Goal: Task Accomplishment & Management: Manage account settings

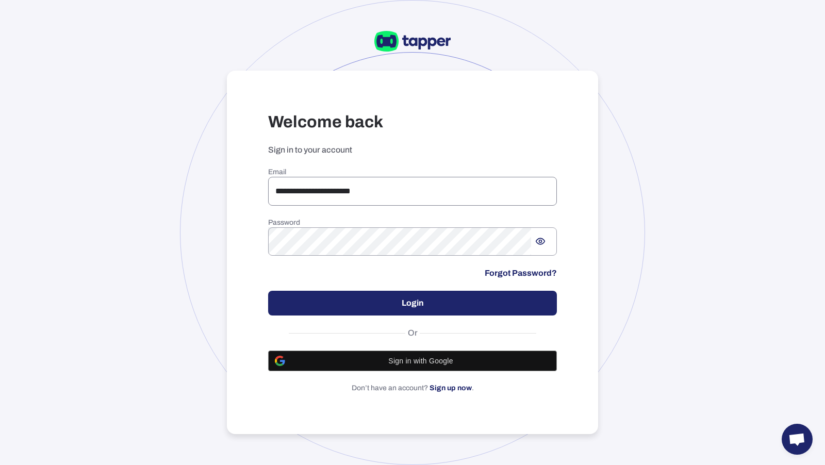
click at [285, 194] on input "**********" at bounding box center [412, 191] width 289 height 29
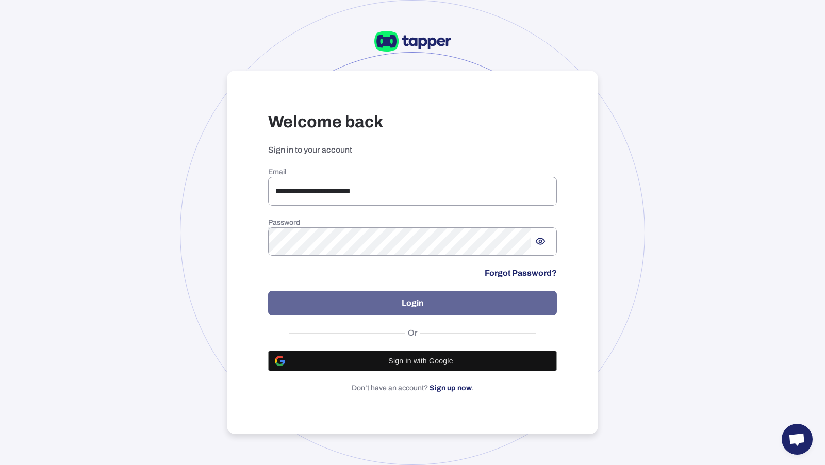
click at [303, 296] on button "Login" at bounding box center [412, 303] width 289 height 25
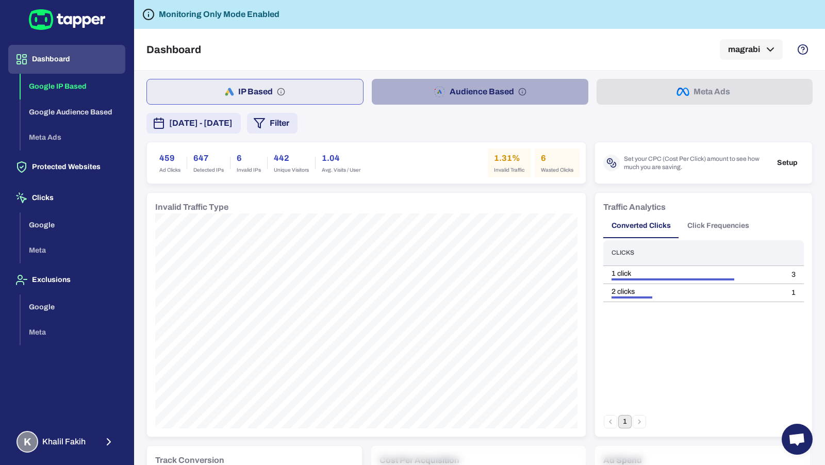
click at [427, 102] on button "Audience Based" at bounding box center [480, 92] width 216 height 26
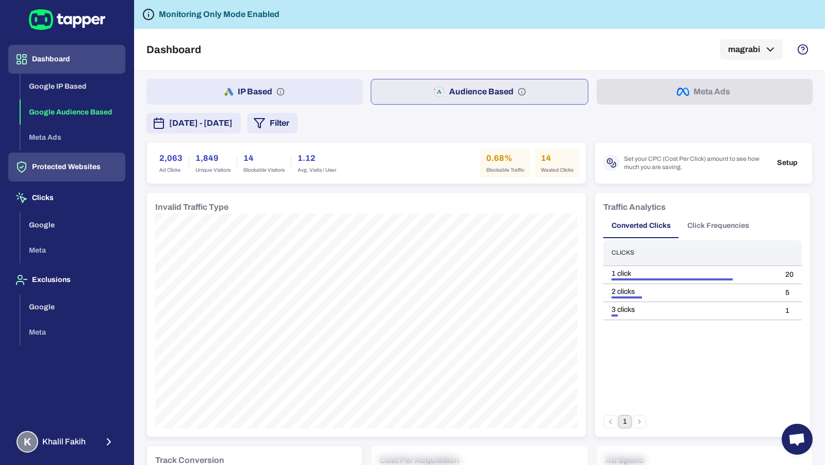
click at [118, 169] on button "Protected Websites" at bounding box center [66, 167] width 117 height 29
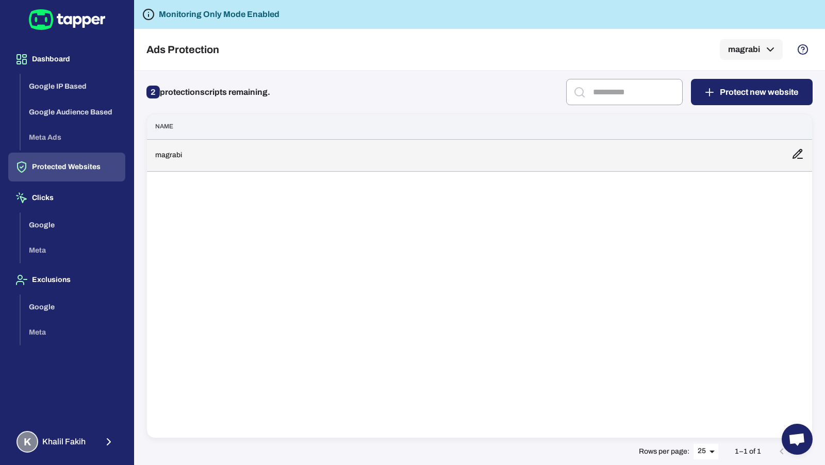
click at [241, 165] on td "magrabi" at bounding box center [465, 155] width 637 height 32
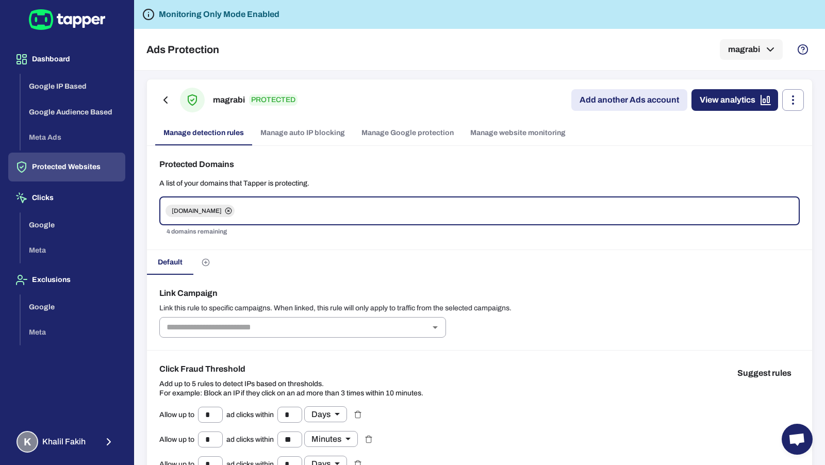
click at [378, 138] on link "Manage Google protection" at bounding box center [407, 133] width 109 height 25
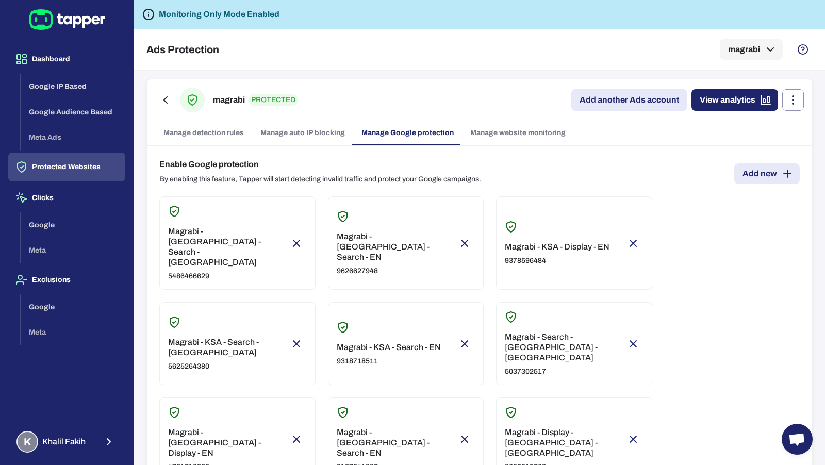
click at [198, 272] on p "5486466629" at bounding box center [227, 276] width 118 height 9
click at [378, 237] on div "Magrabi - Egypt - Search - EN 9626627948" at bounding box center [396, 254] width 118 height 44
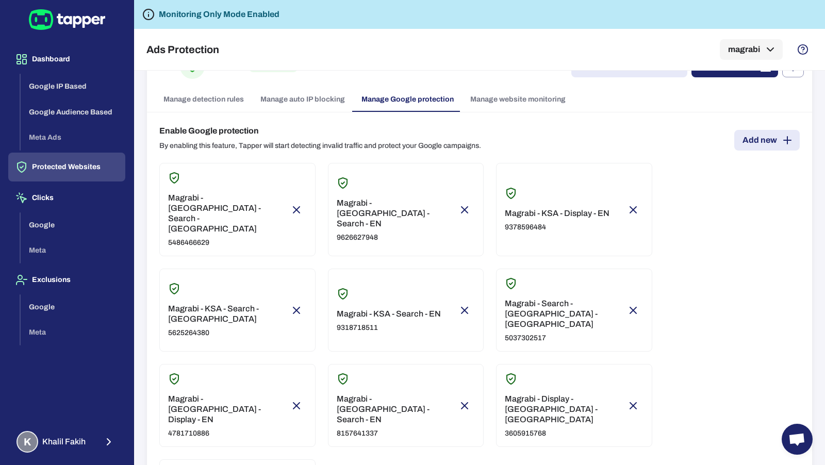
scroll to position [56, 0]
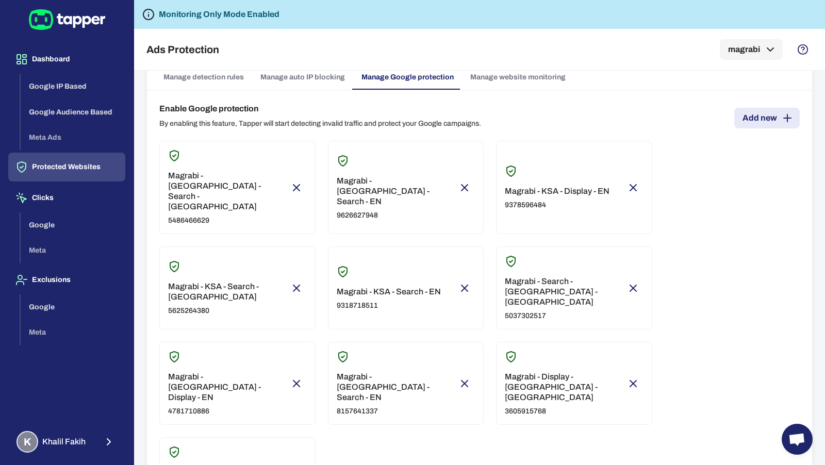
click at [558, 186] on div "Magrabi - KSA - Display - EN 9378596484" at bounding box center [557, 198] width 105 height 24
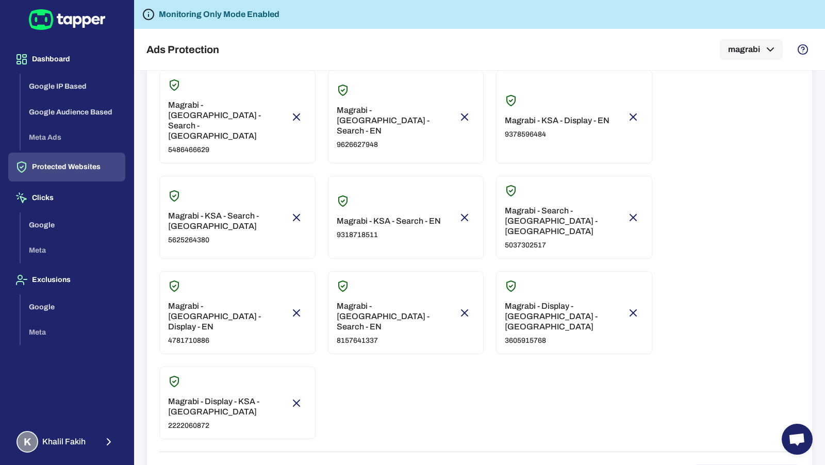
scroll to position [78, 0]
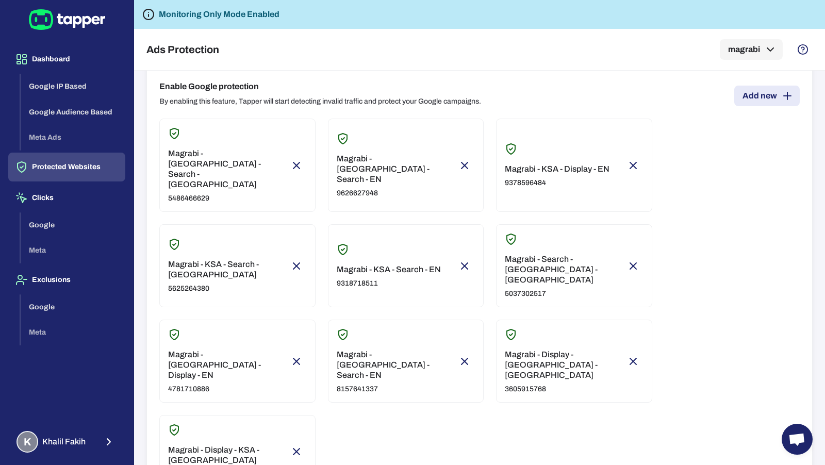
click at [375, 350] on div "Magrabi - UAE - Search - EN 8157641337" at bounding box center [396, 372] width 118 height 44
click at [398, 350] on div "Magrabi - Egypt - Search - AR 5486466629 Magrabi - Egypt - Search - EN 96266279…" at bounding box center [479, 303] width 641 height 369
click at [561, 350] on p "Magrabi - Display - UAE - AR" at bounding box center [564, 365] width 118 height 31
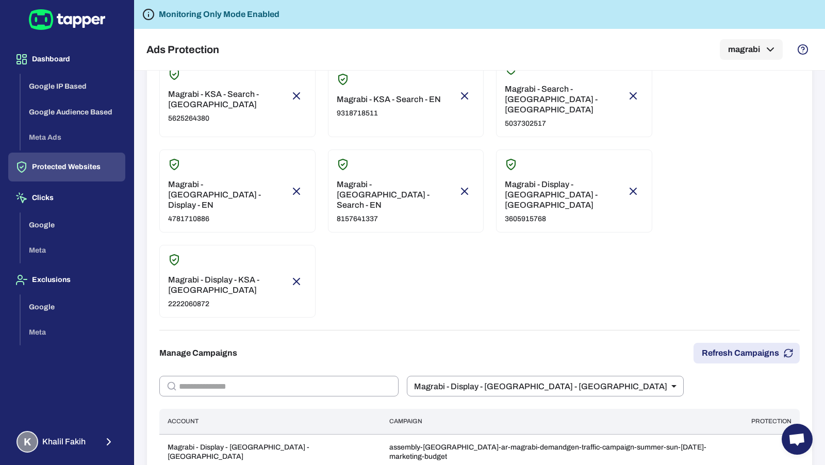
scroll to position [268, 0]
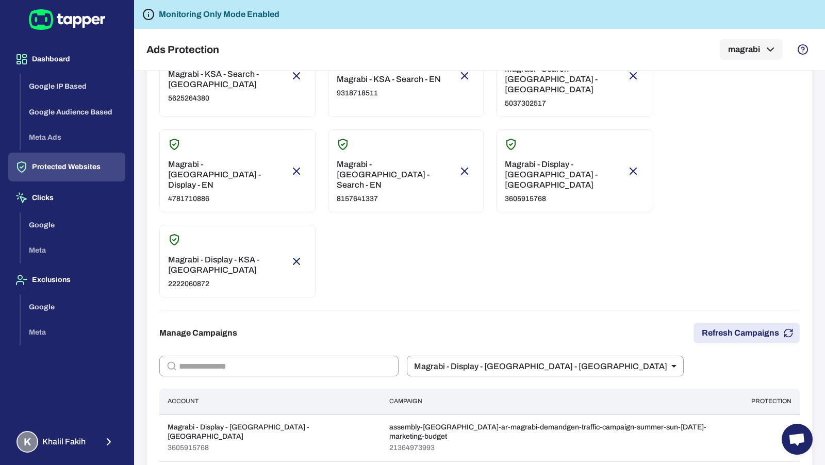
click at [215, 255] on div "Magrabi - Display - KSA - AR 2222060872" at bounding box center [227, 272] width 118 height 34
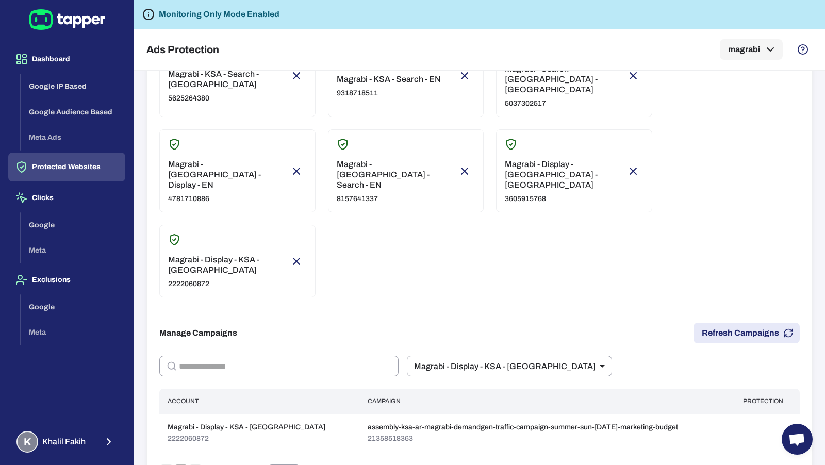
click at [235, 138] on div at bounding box center [227, 145] width 118 height 15
click at [384, 159] on p "Magrabi - UAE - Search - EN" at bounding box center [396, 174] width 118 height 31
type input "****"
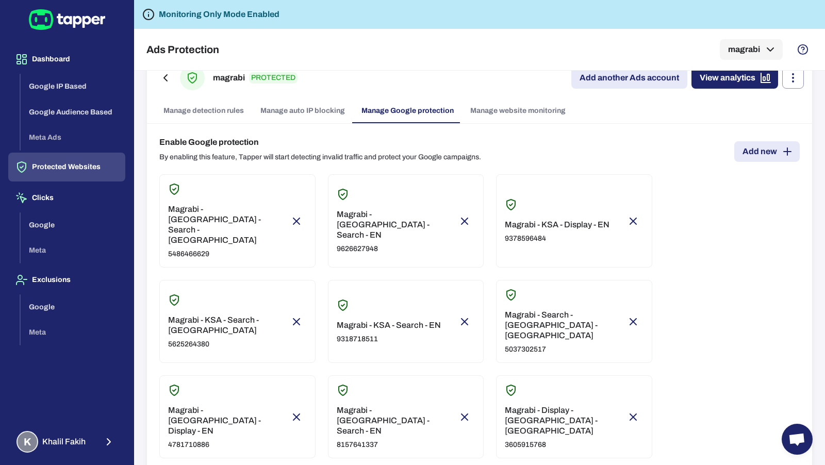
scroll to position [0, 0]
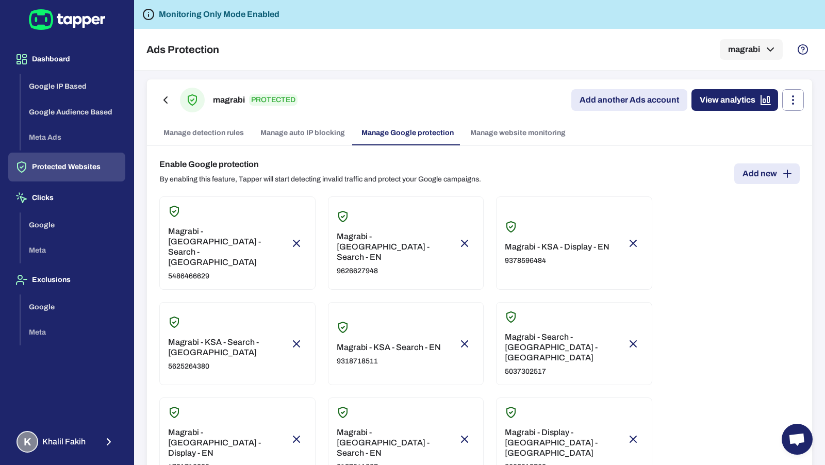
click at [216, 133] on link "Manage detection rules" at bounding box center [203, 133] width 97 height 25
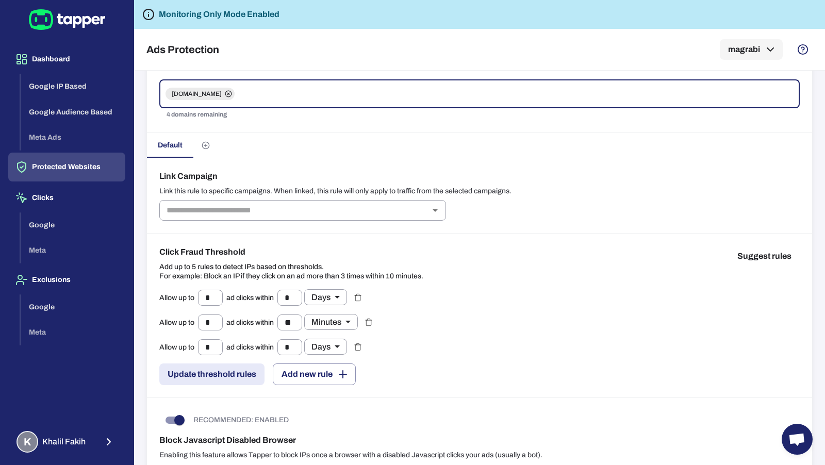
scroll to position [160, 0]
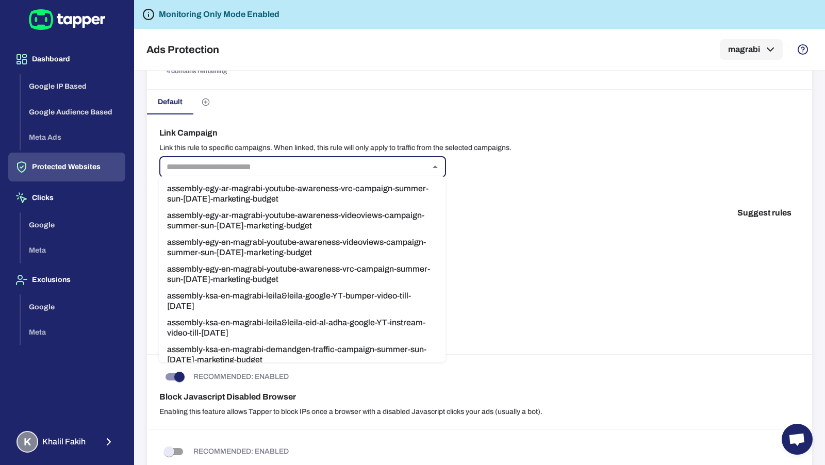
click at [239, 170] on input "text" at bounding box center [295, 167] width 264 height 14
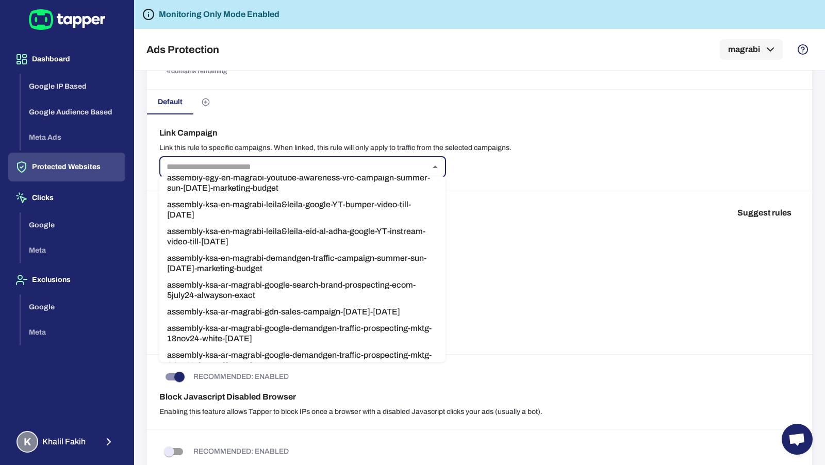
scroll to position [0, 0]
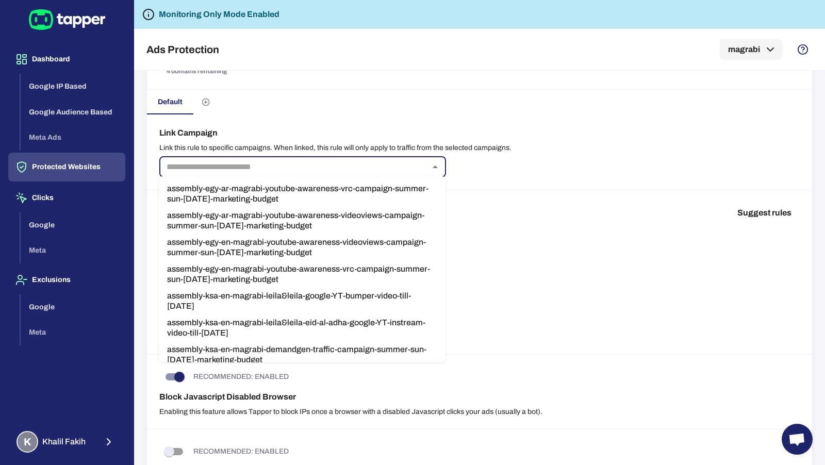
click at [302, 124] on div "Link Campaign Link this rule to specific campaigns. When linked, this rule will…" at bounding box center [480, 153] width 666 height 76
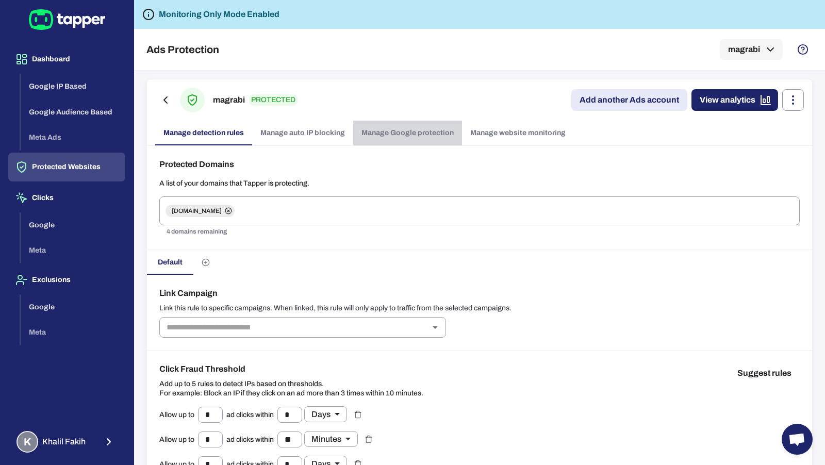
click at [423, 136] on link "Manage Google protection" at bounding box center [407, 133] width 109 height 25
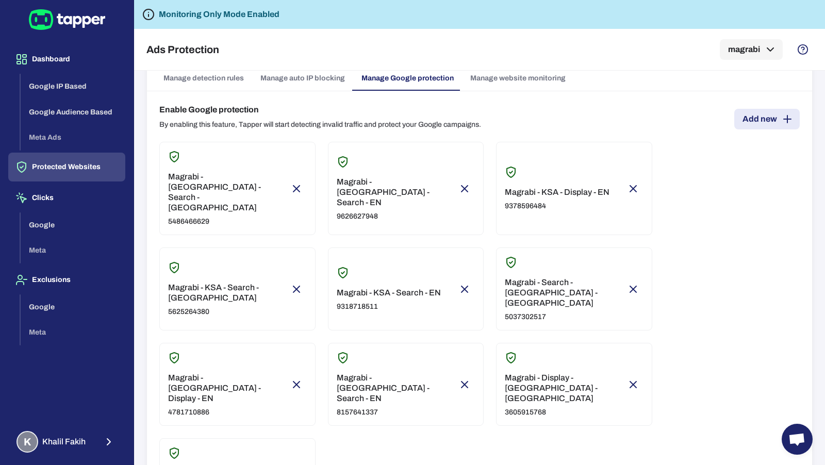
scroll to position [59, 0]
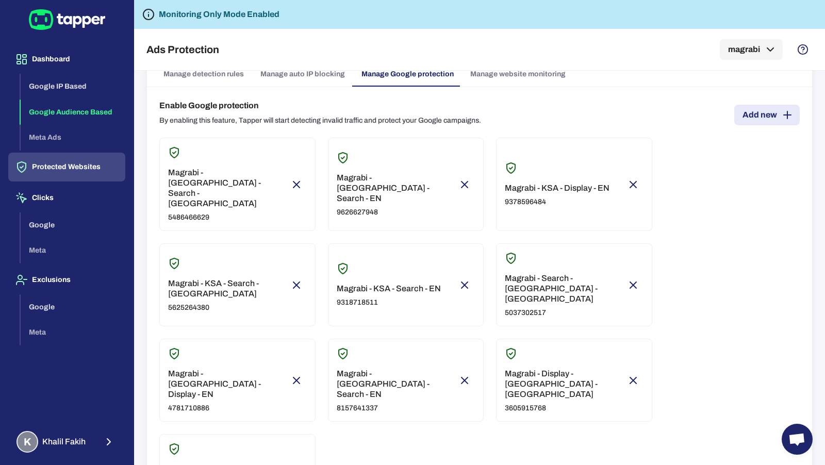
click at [93, 103] on button "Google Audience Based" at bounding box center [73, 113] width 105 height 26
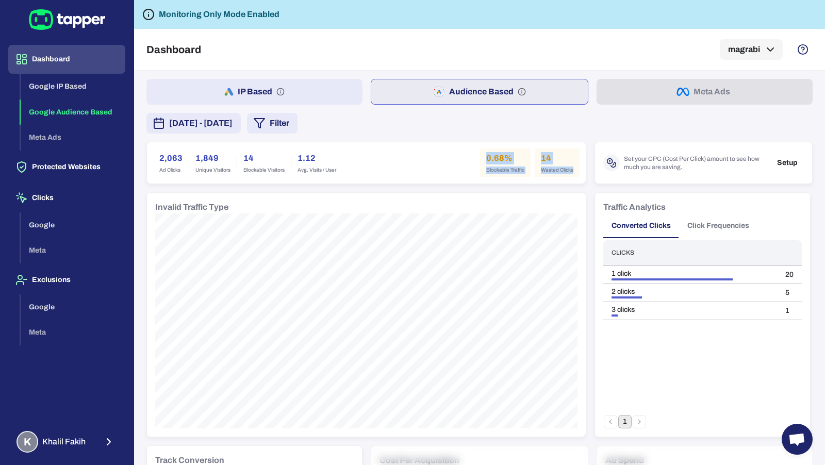
drag, startPoint x: 487, startPoint y: 156, endPoint x: 534, endPoint y: 177, distance: 51.3
click at [534, 177] on div "2,063 Ad Clicks 1,849 Unique Visitors 14 Blockable Visitors 1.12 Avg. Visits / …" at bounding box center [366, 162] width 439 height 41
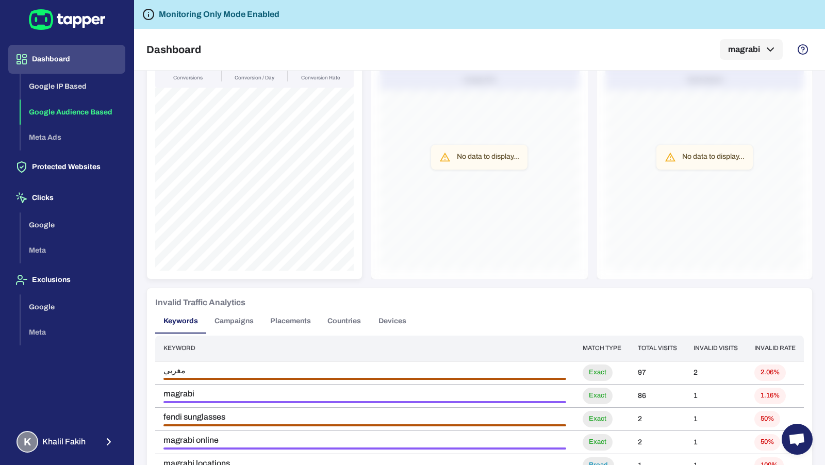
scroll to position [461, 0]
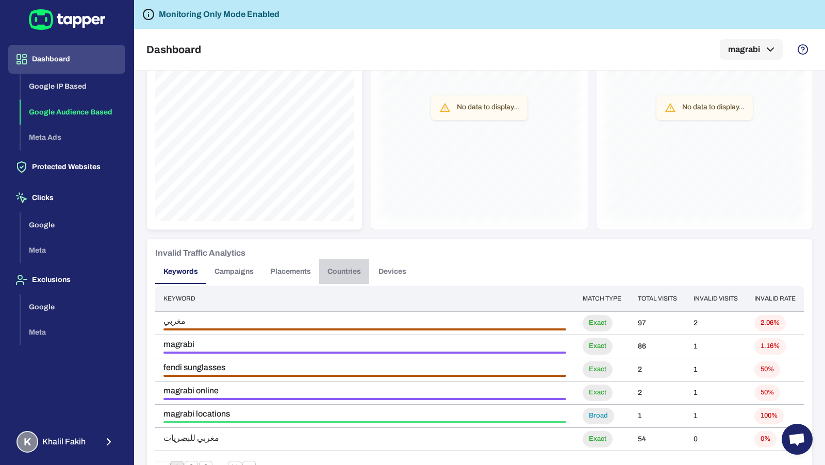
click at [347, 270] on button "Countries" at bounding box center [344, 271] width 50 height 25
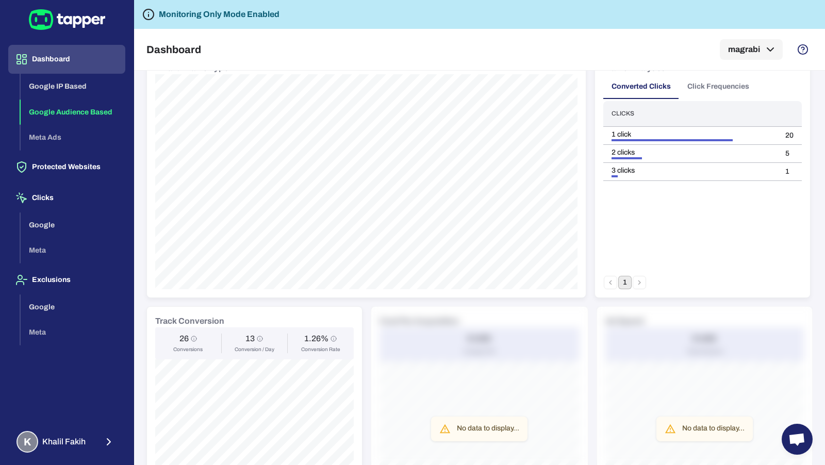
scroll to position [0, 0]
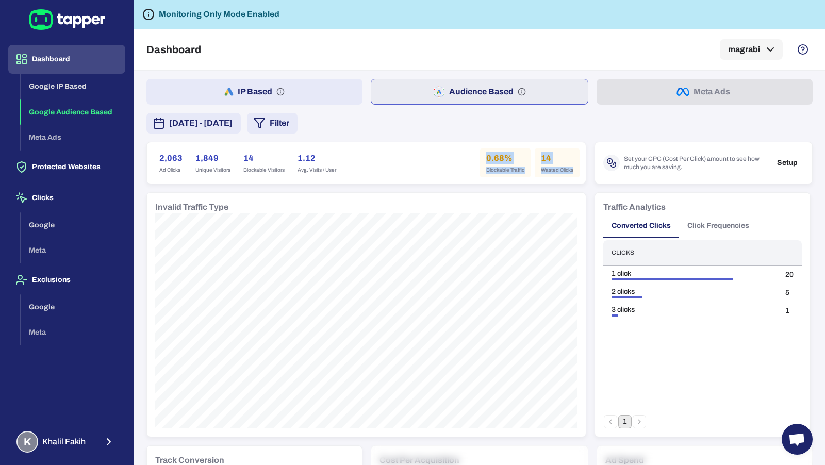
click at [298, 122] on button "Filter" at bounding box center [272, 123] width 51 height 21
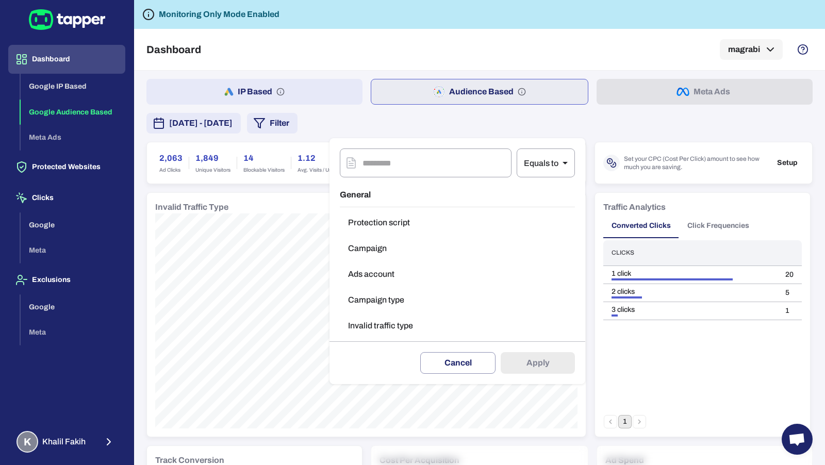
click at [421, 129] on div at bounding box center [412, 232] width 825 height 465
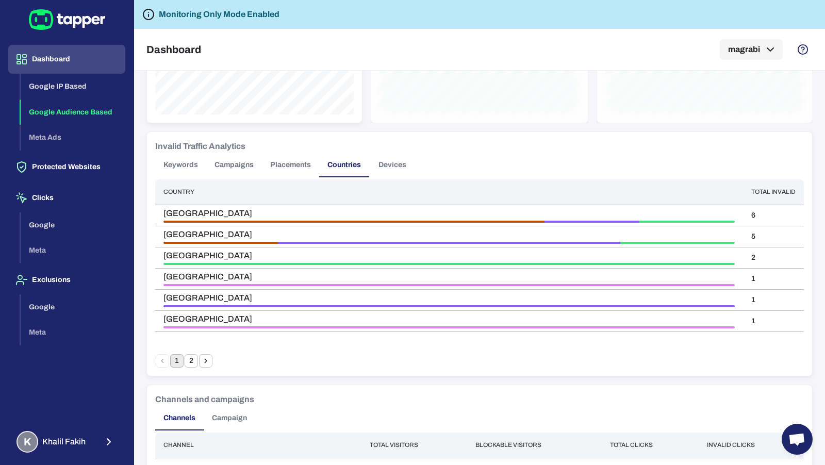
scroll to position [556, 0]
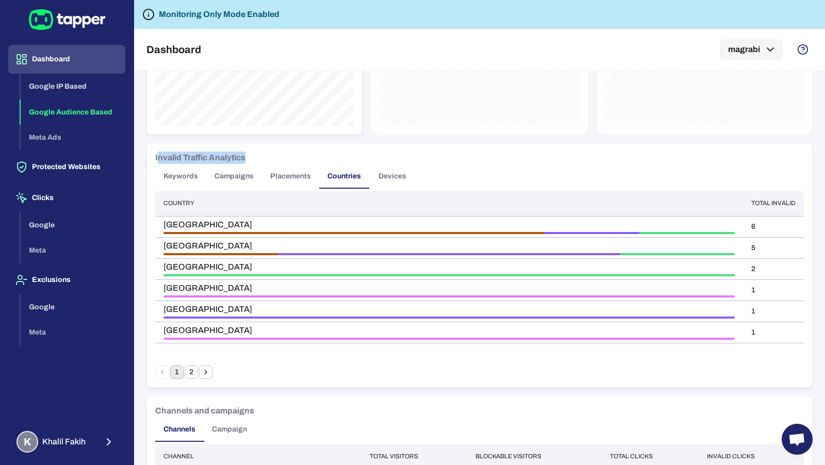
drag, startPoint x: 156, startPoint y: 155, endPoint x: 261, endPoint y: 152, distance: 104.8
click at [260, 153] on div "Invalid Traffic Analytics" at bounding box center [479, 158] width 649 height 12
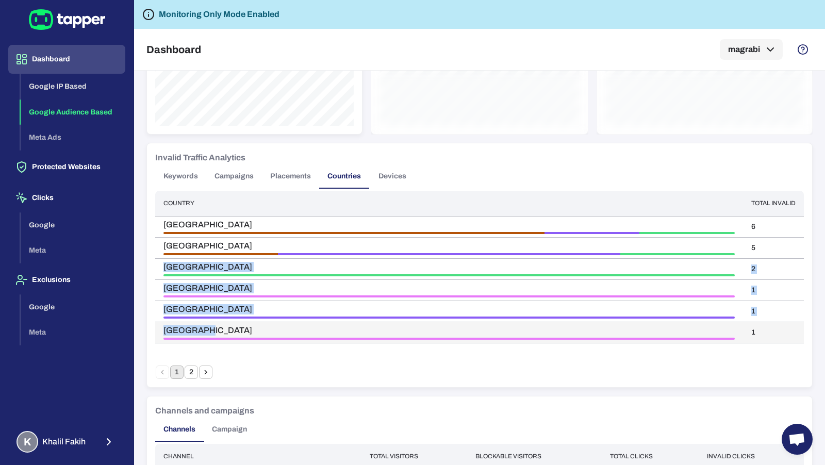
drag, startPoint x: 164, startPoint y: 262, endPoint x: 218, endPoint y: 331, distance: 87.8
click at [218, 331] on tbody "Saudi Arabia 6 United Arab Emirates 5 United States 2 Austria 1 Italy 1 Singapo…" at bounding box center [479, 279] width 649 height 127
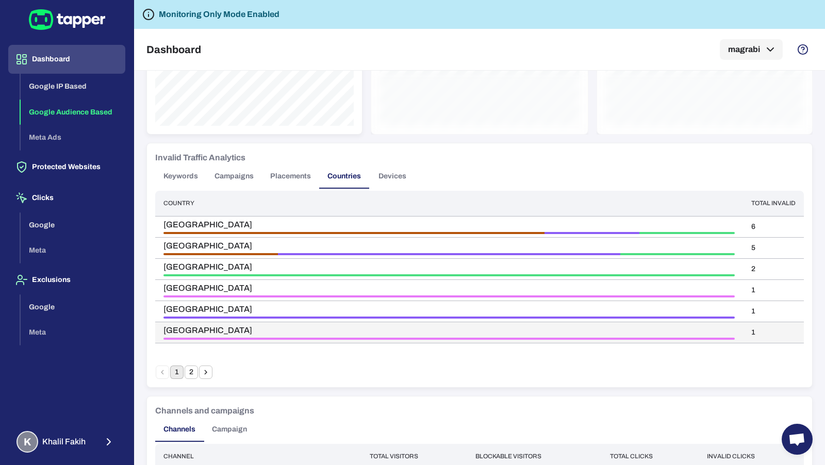
click at [257, 334] on div "Singapore" at bounding box center [450, 333] width 572 height 14
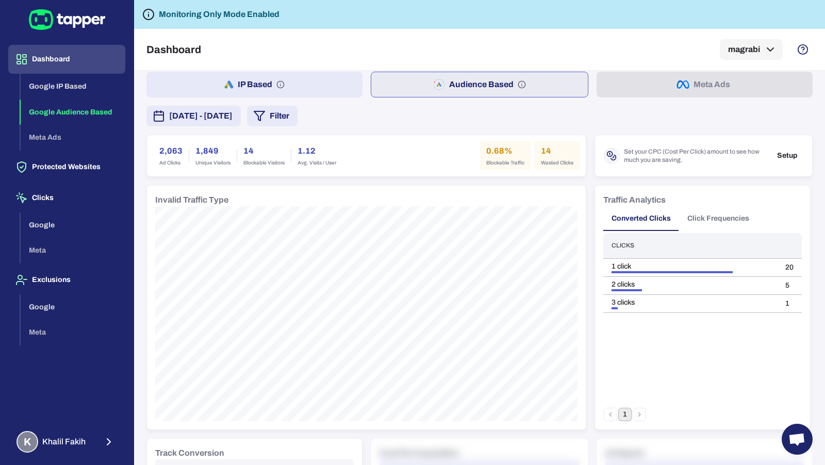
scroll to position [0, 0]
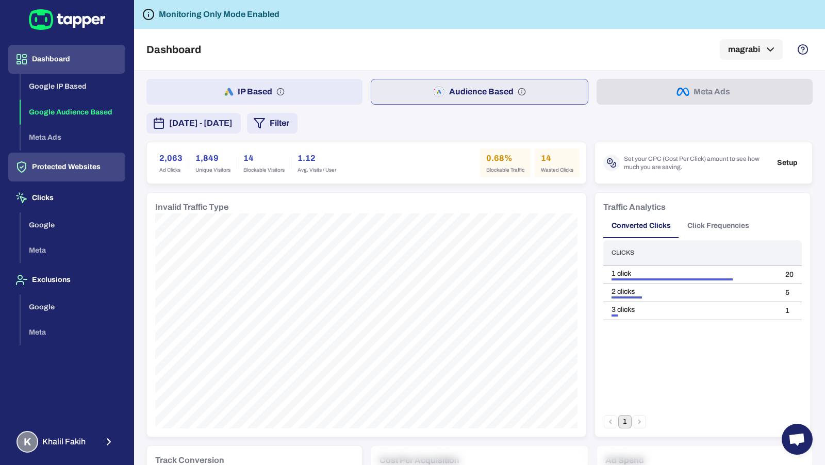
click at [52, 171] on button "Protected Websites" at bounding box center [66, 167] width 117 height 29
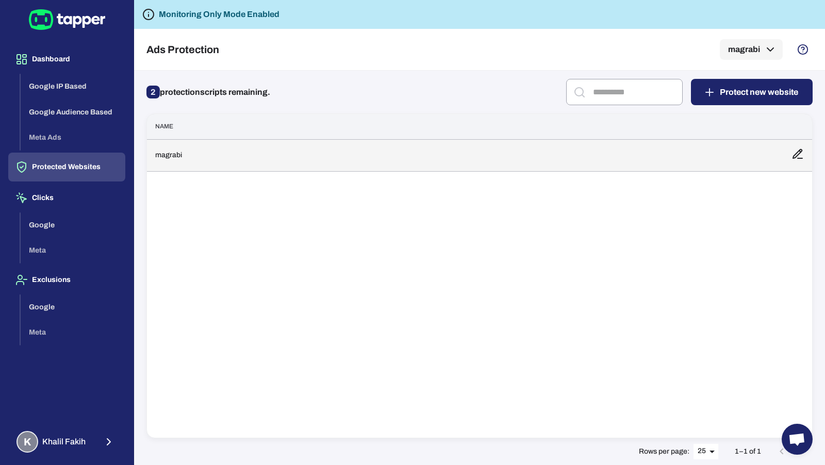
click at [254, 153] on td "magrabi" at bounding box center [465, 155] width 637 height 32
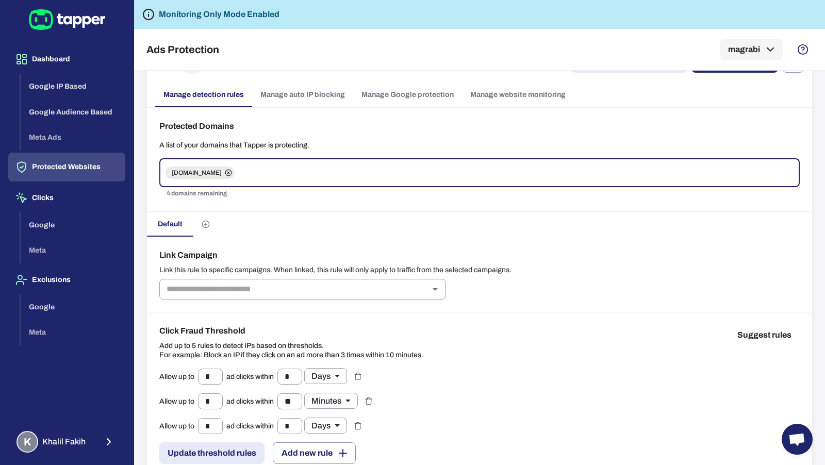
scroll to position [75, 0]
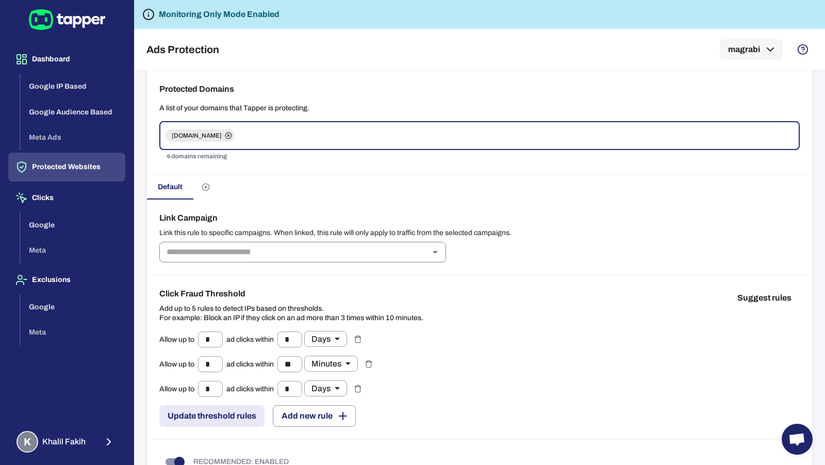
click at [291, 258] on div "​" at bounding box center [302, 252] width 287 height 21
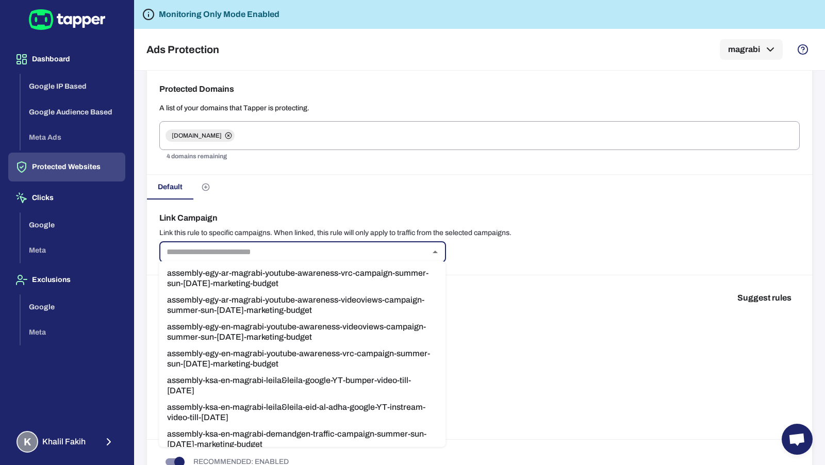
click at [506, 218] on h6 "Link Campaign" at bounding box center [479, 218] width 641 height 12
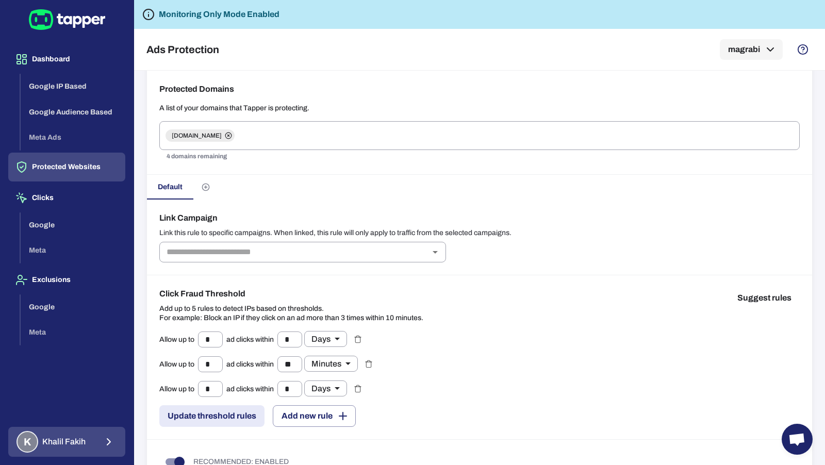
click at [83, 447] on div "K Khalil Fakih" at bounding box center [51, 442] width 69 height 22
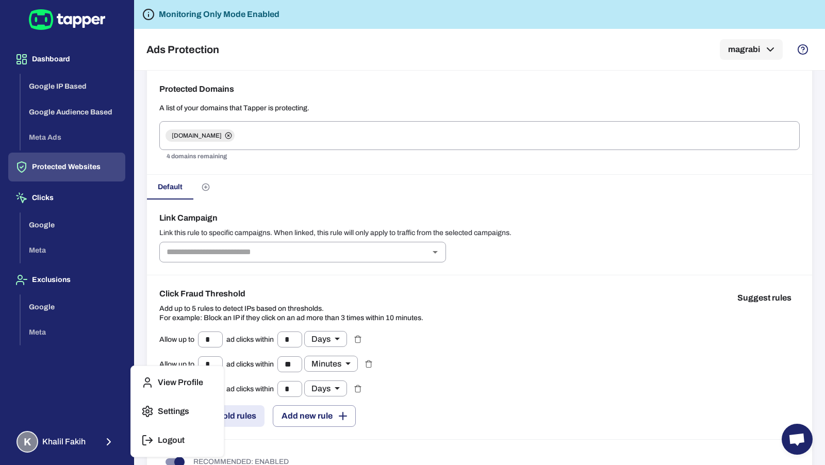
click at [158, 440] on p "Logout" at bounding box center [171, 440] width 27 height 10
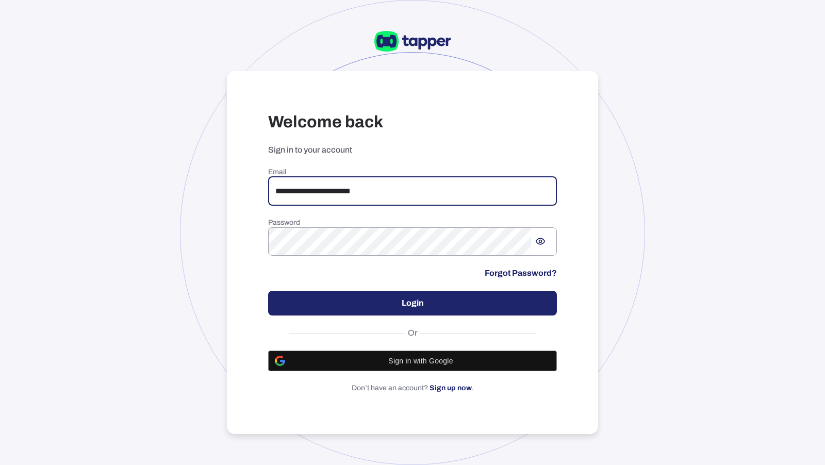
click at [390, 190] on input "**********" at bounding box center [412, 191] width 289 height 29
drag, startPoint x: 386, startPoint y: 194, endPoint x: 268, endPoint y: 196, distance: 117.6
click at [268, 196] on input "**********" at bounding box center [412, 191] width 289 height 29
type input "**********"
drag, startPoint x: 411, startPoint y: 194, endPoint x: 237, endPoint y: 190, distance: 174.4
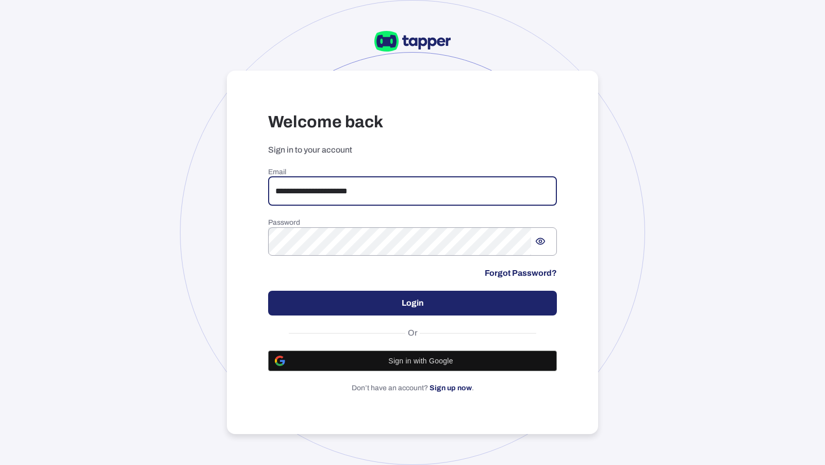
click at [240, 189] on div "**********" at bounding box center [412, 253] width 371 height 364
type input "**********"
click at [339, 309] on button "Login" at bounding box center [412, 303] width 289 height 25
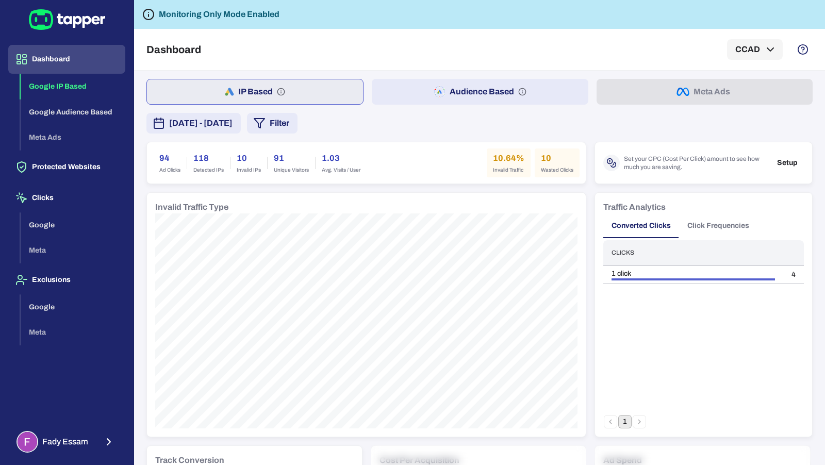
click at [414, 97] on button "Audience Based" at bounding box center [480, 92] width 216 height 26
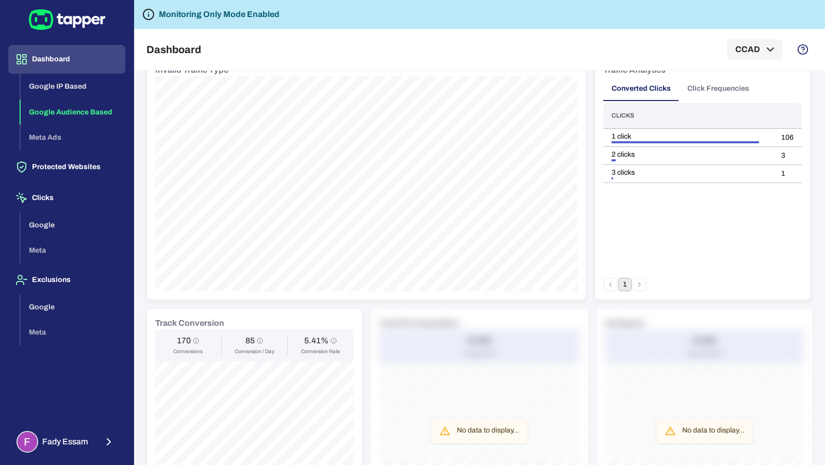
scroll to position [59, 0]
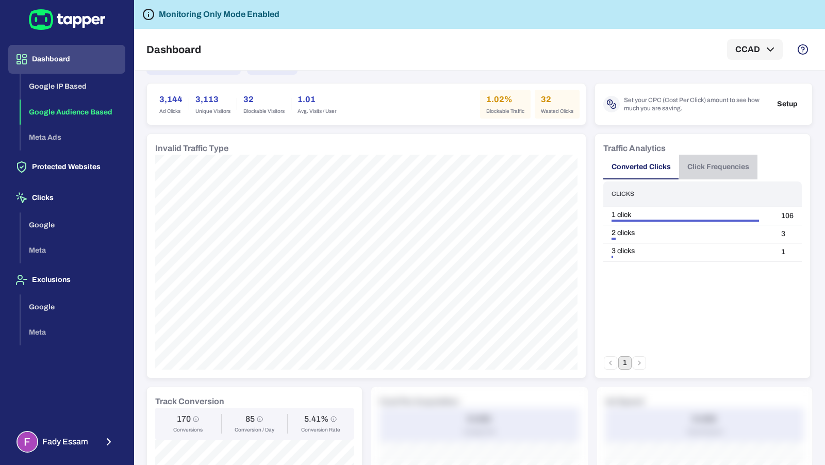
click at [739, 164] on button "Click Frequencies" at bounding box center [718, 167] width 78 height 25
click at [645, 167] on button "Converted Clicks" at bounding box center [642, 167] width 76 height 25
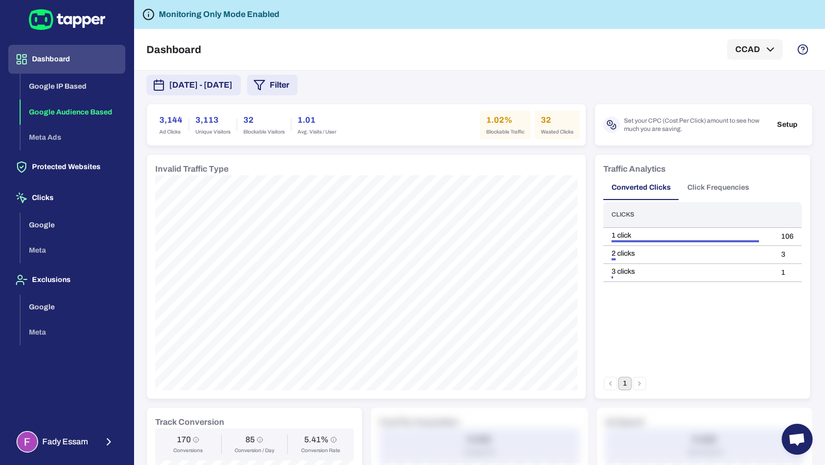
scroll to position [0, 0]
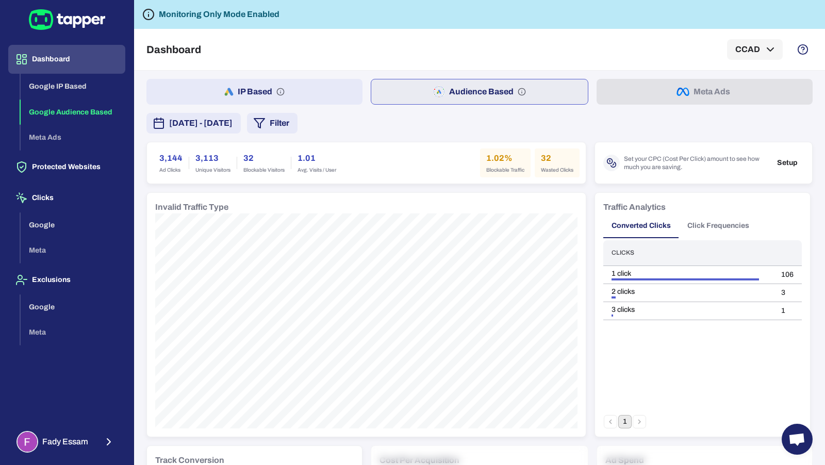
click at [352, 102] on button "IP Based" at bounding box center [255, 92] width 216 height 26
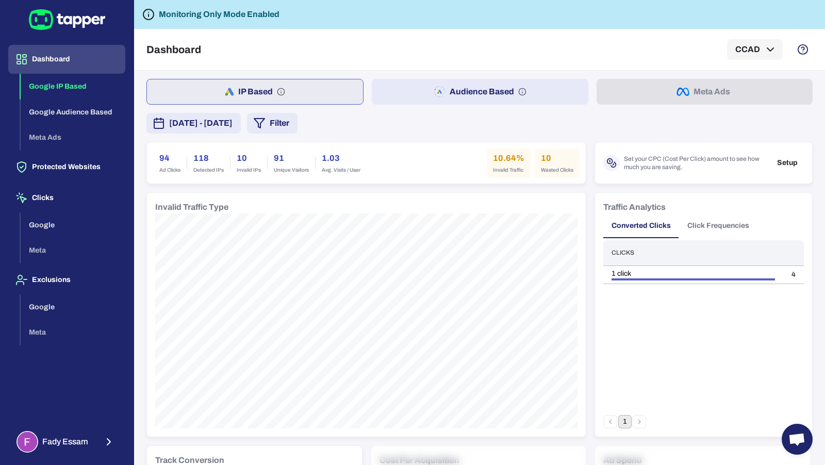
click at [456, 90] on button "Audience Based" at bounding box center [480, 92] width 216 height 26
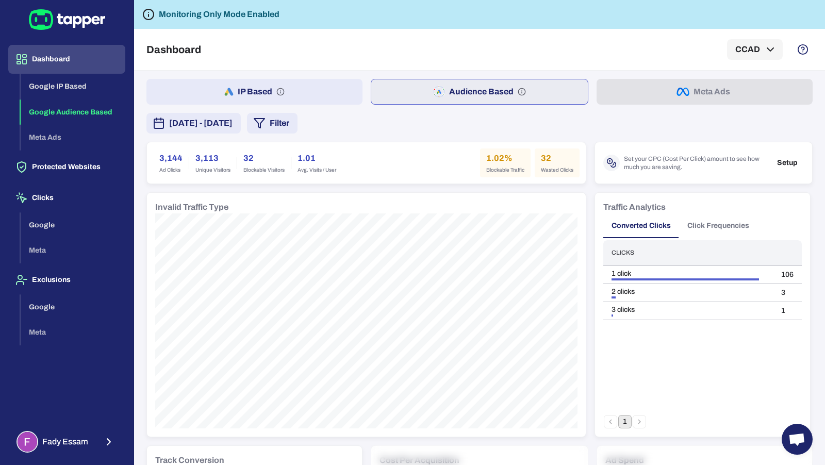
click at [320, 94] on button "IP Based" at bounding box center [255, 92] width 216 height 26
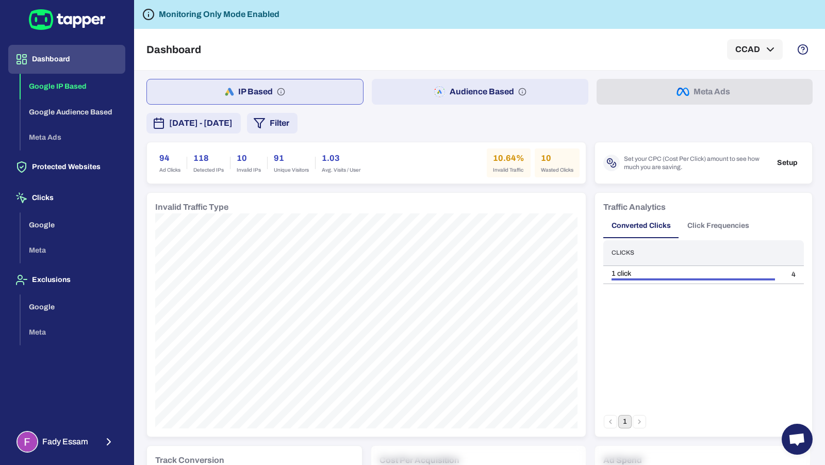
click at [291, 93] on button "IP Based" at bounding box center [255, 92] width 217 height 26
click at [435, 93] on rect "button" at bounding box center [435, 94] width 2 height 2
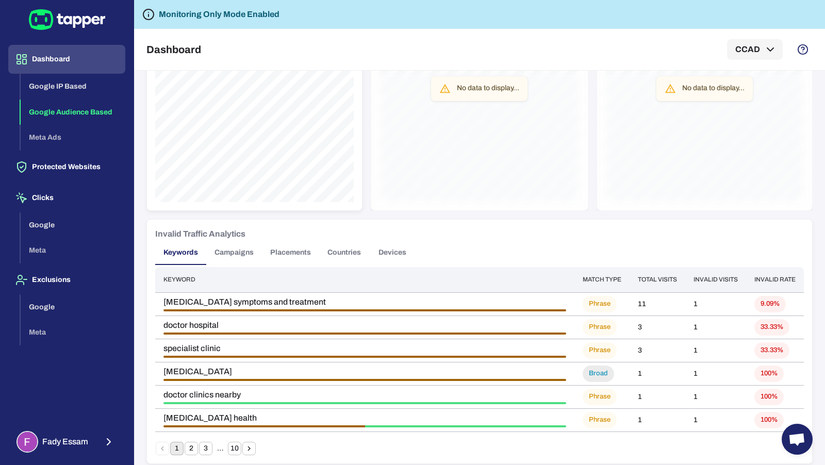
scroll to position [502, 0]
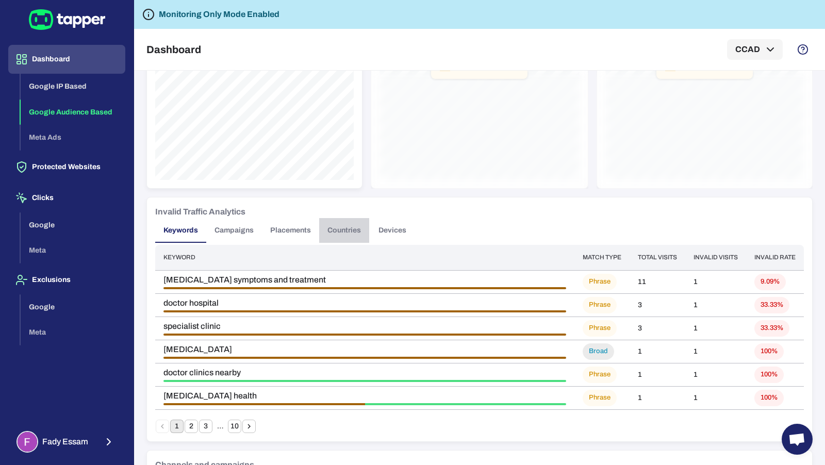
click at [345, 231] on button "Countries" at bounding box center [344, 230] width 50 height 25
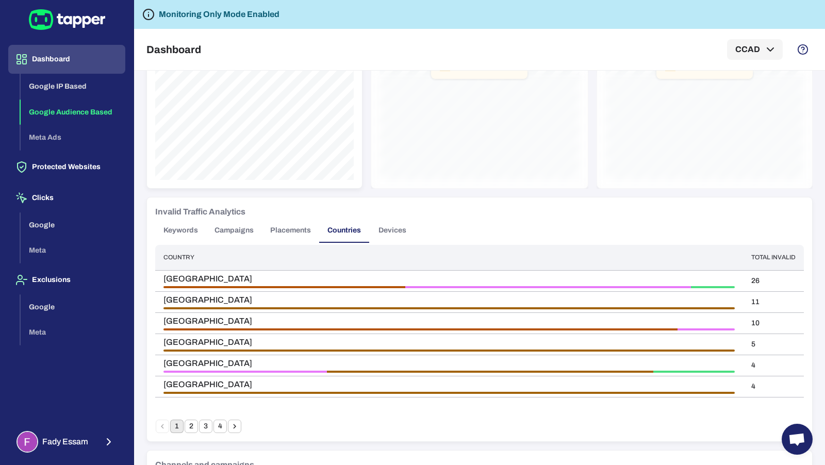
scroll to position [637, 0]
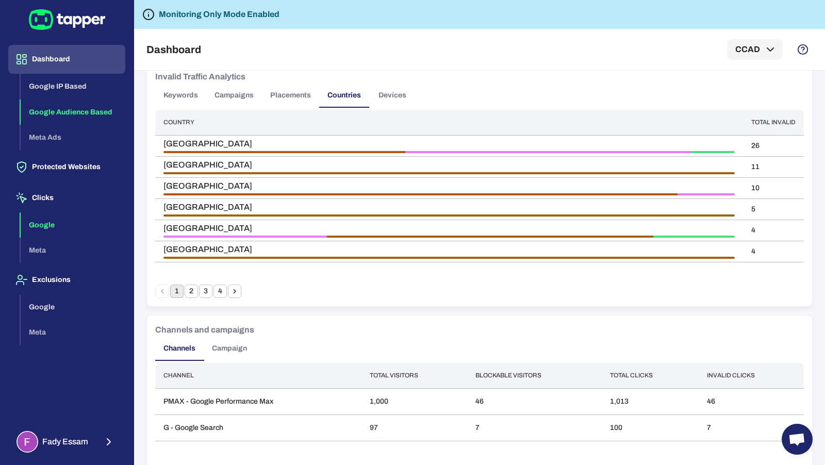
click at [90, 225] on button "Google" at bounding box center [73, 226] width 105 height 26
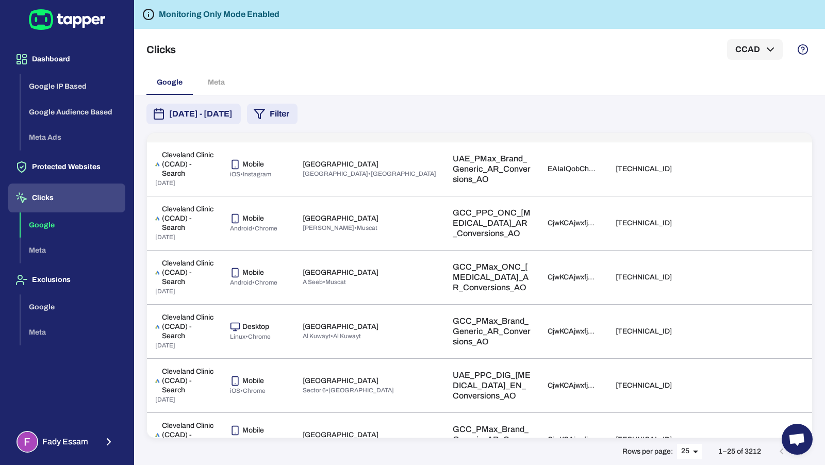
scroll to position [47, 0]
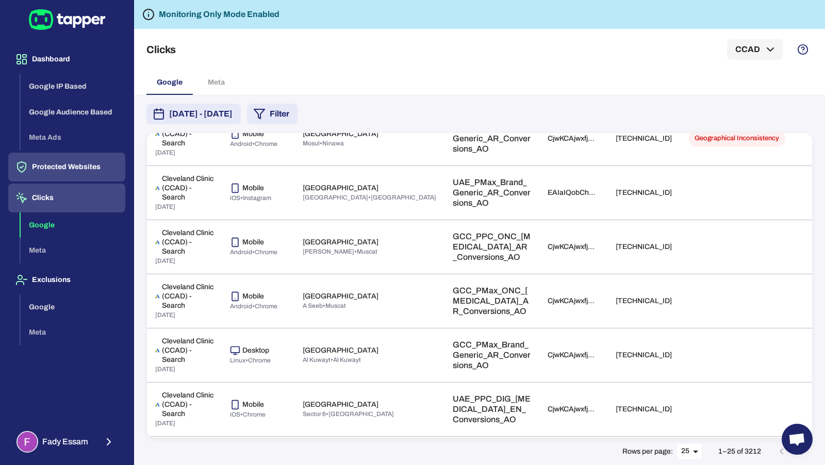
click at [77, 167] on button "Protected Websites" at bounding box center [66, 167] width 117 height 29
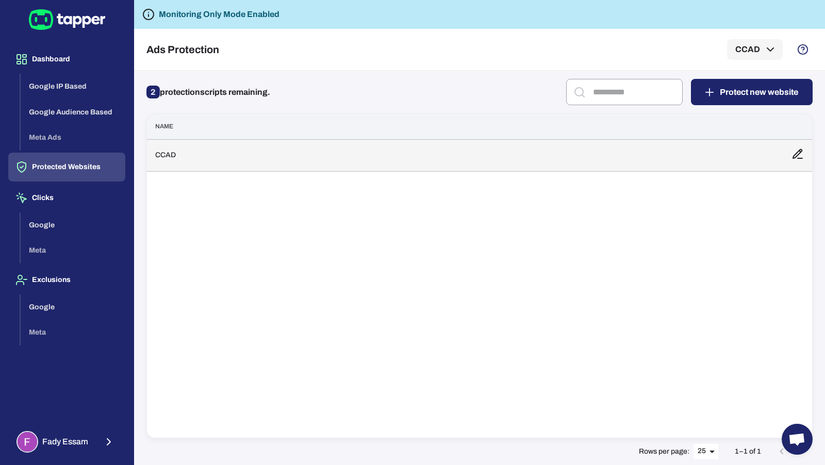
click at [248, 160] on td "CCAD" at bounding box center [465, 155] width 637 height 32
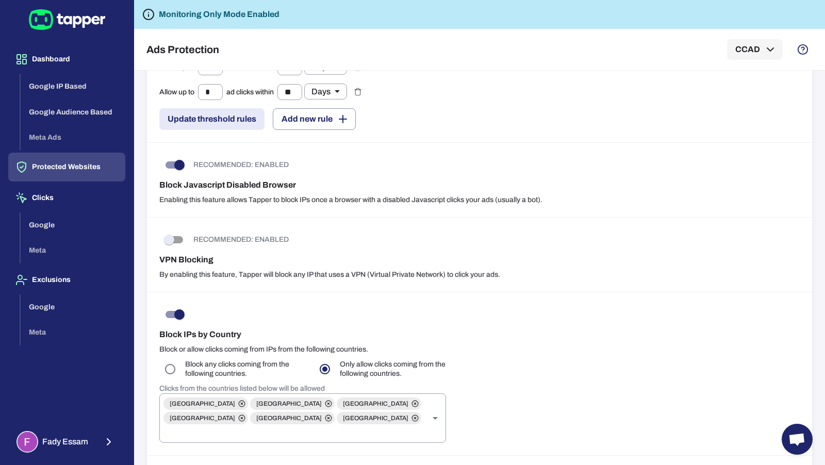
scroll to position [410, 0]
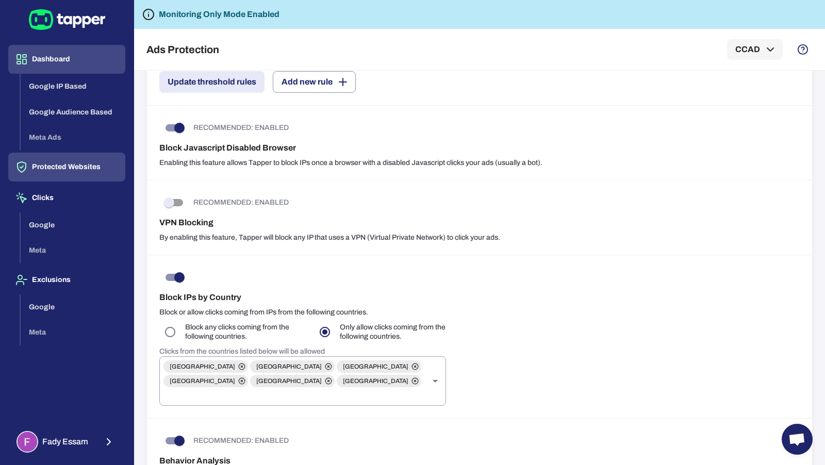
click at [59, 66] on button "Dashboard" at bounding box center [66, 59] width 117 height 29
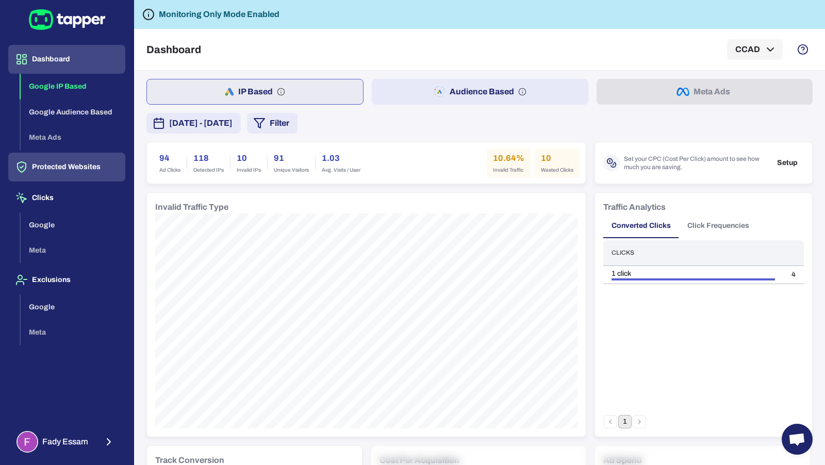
click at [58, 171] on button "Protected Websites" at bounding box center [66, 167] width 117 height 29
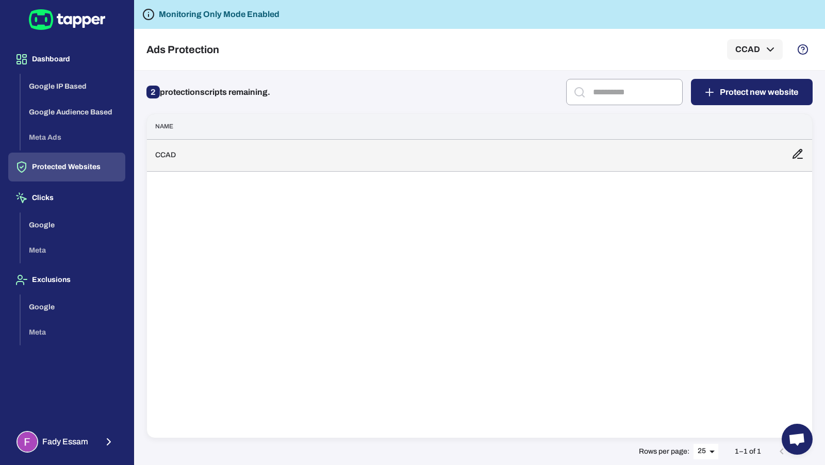
click at [239, 152] on td "CCAD" at bounding box center [465, 155] width 637 height 32
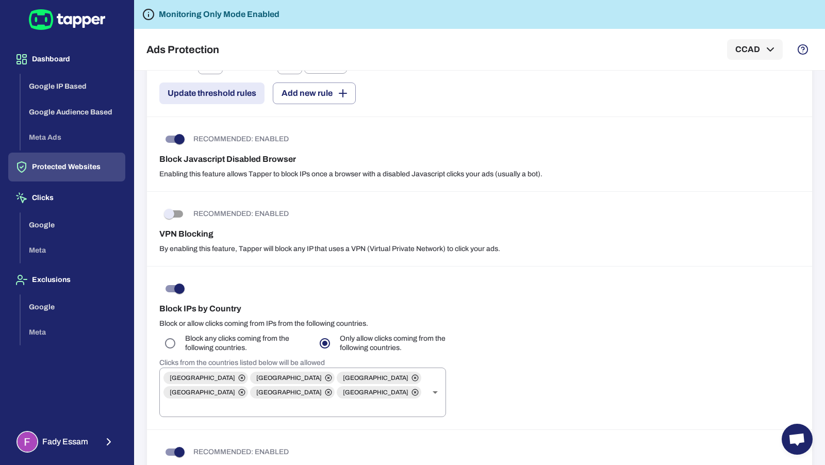
scroll to position [459, 0]
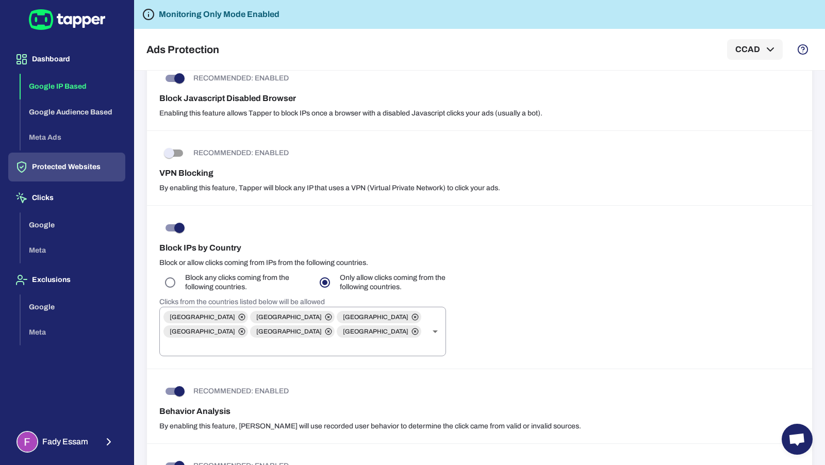
click at [70, 88] on button "Google IP Based" at bounding box center [73, 87] width 105 height 26
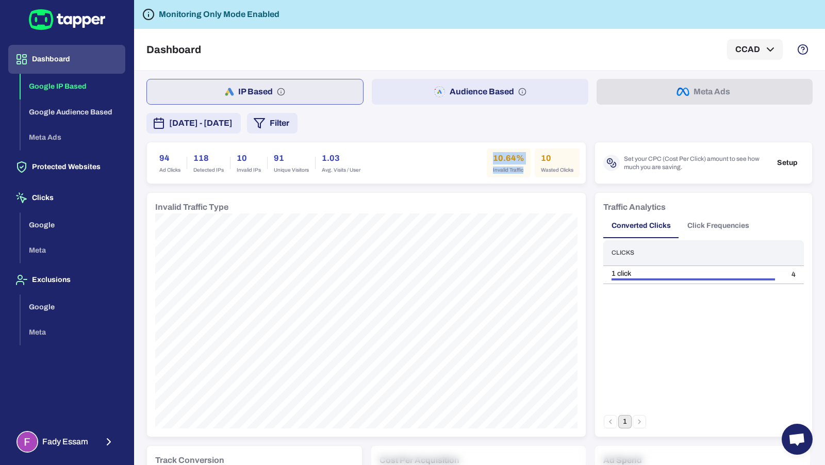
drag, startPoint x: 488, startPoint y: 156, endPoint x: 528, endPoint y: 171, distance: 43.4
click at [528, 171] on div "10.64% Invalid Traffic 10 Wasted Clicks" at bounding box center [533, 163] width 93 height 29
click at [461, 87] on button "Audience Based" at bounding box center [480, 92] width 216 height 26
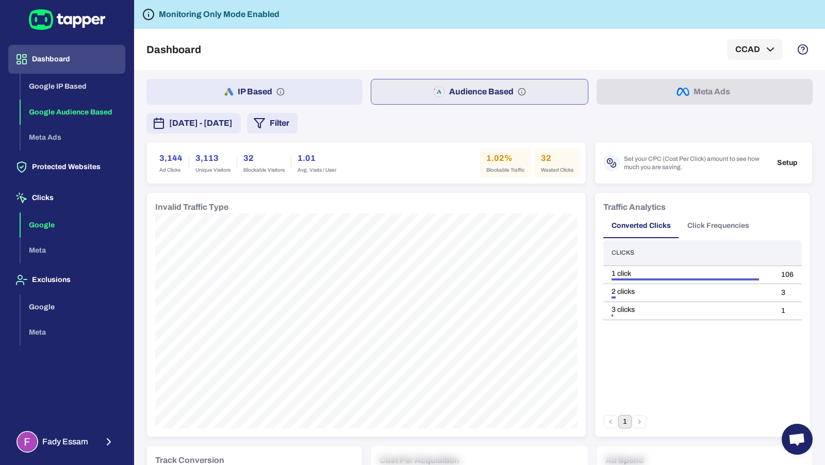
click at [41, 220] on button "Google" at bounding box center [73, 226] width 105 height 26
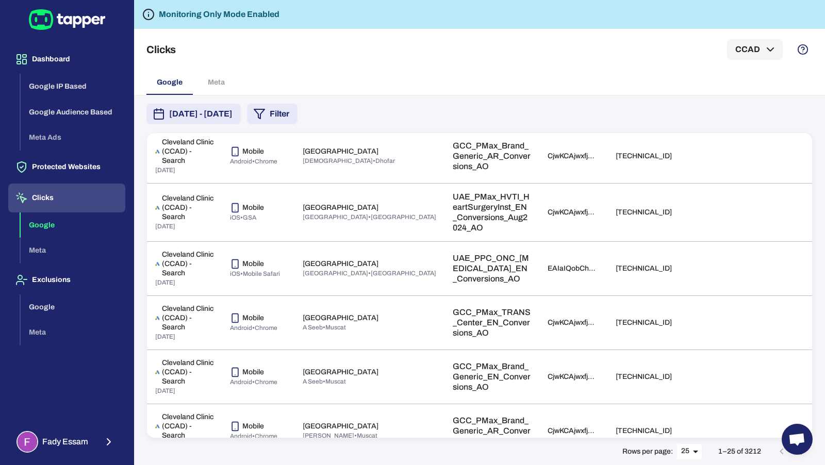
scroll to position [996, 0]
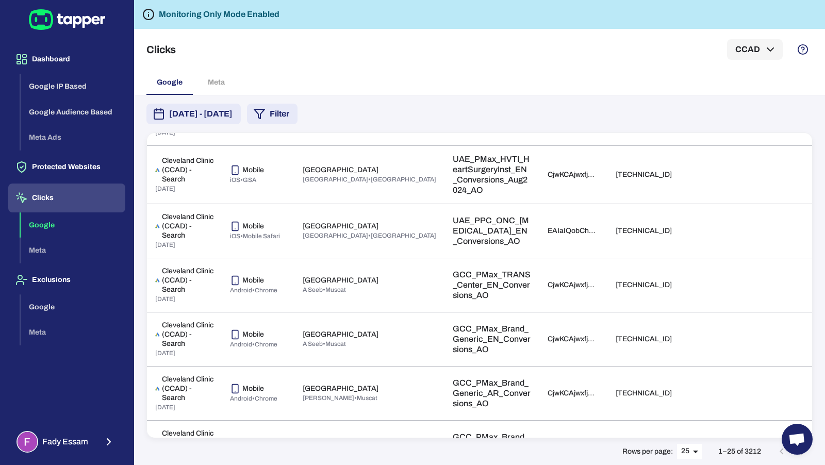
click at [801, 457] on icon "Go to next page" at bounding box center [803, 452] width 12 height 12
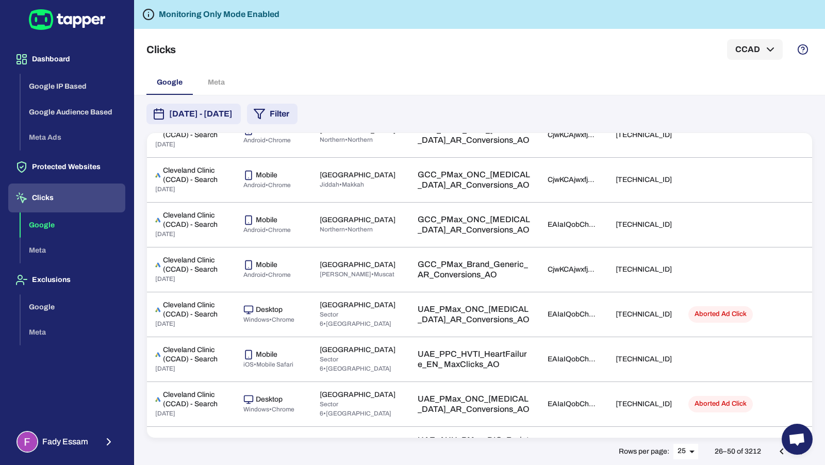
scroll to position [842, 0]
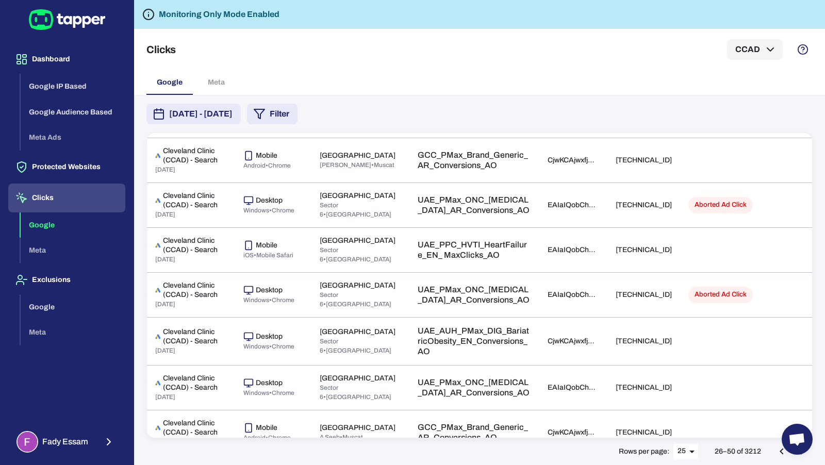
click at [799, 456] on icon "Go to next page" at bounding box center [803, 452] width 12 height 12
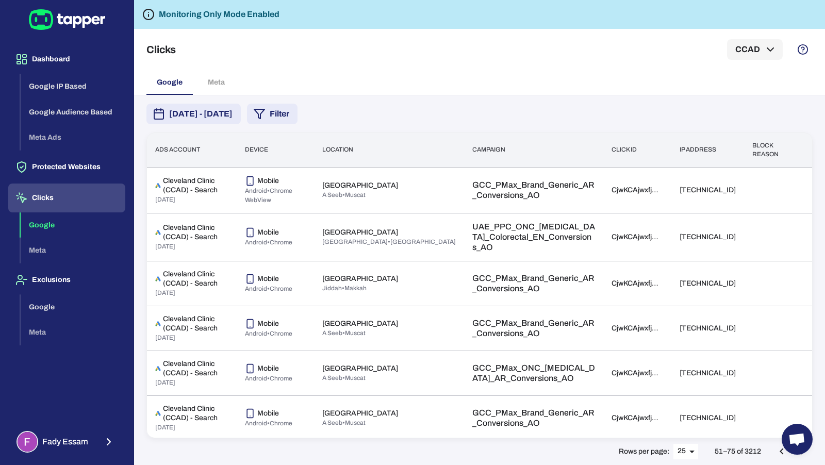
click at [298, 120] on button "Filter" at bounding box center [272, 114] width 51 height 21
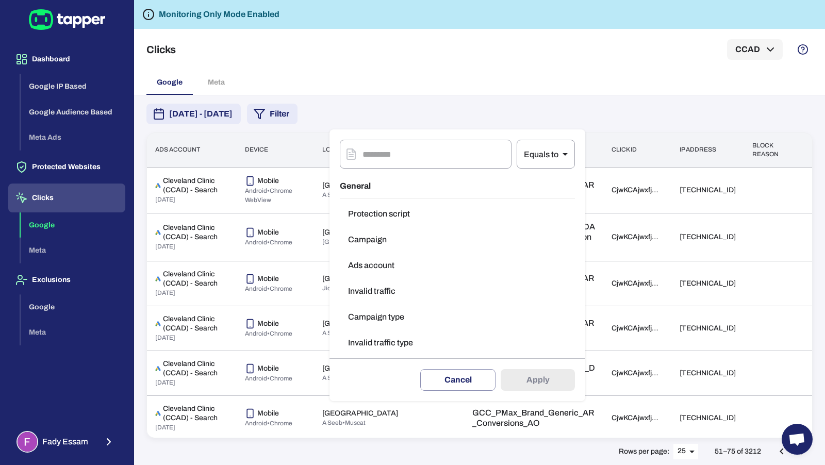
click at [391, 312] on button "Campaign type" at bounding box center [457, 317] width 235 height 21
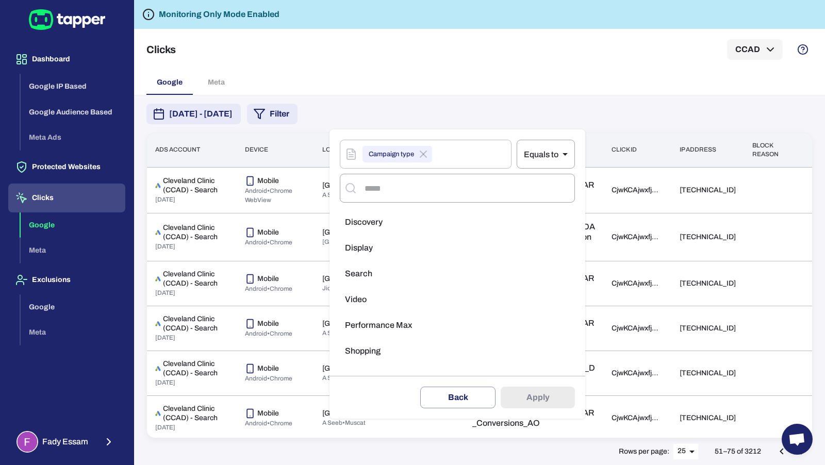
click at [403, 329] on span "Performance Max" at bounding box center [378, 325] width 67 height 10
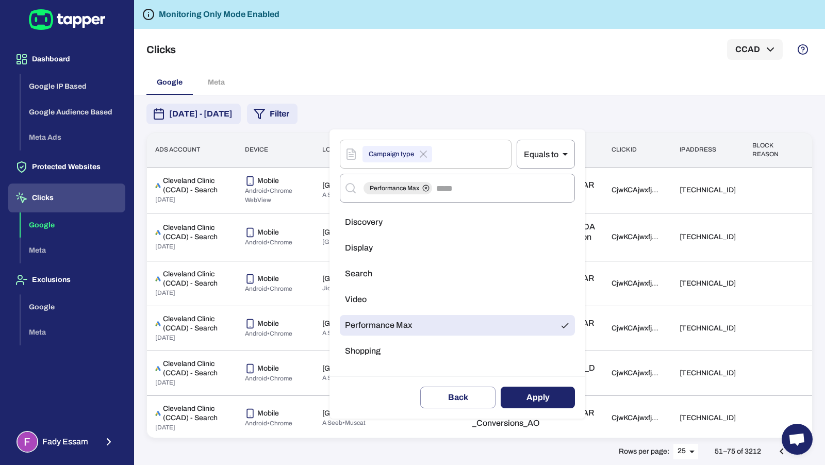
click at [526, 399] on button "Apply" at bounding box center [538, 398] width 74 height 22
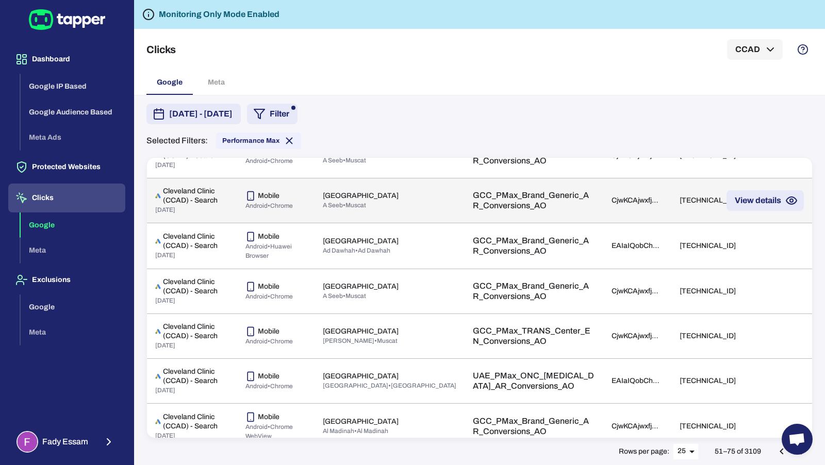
scroll to position [902, 0]
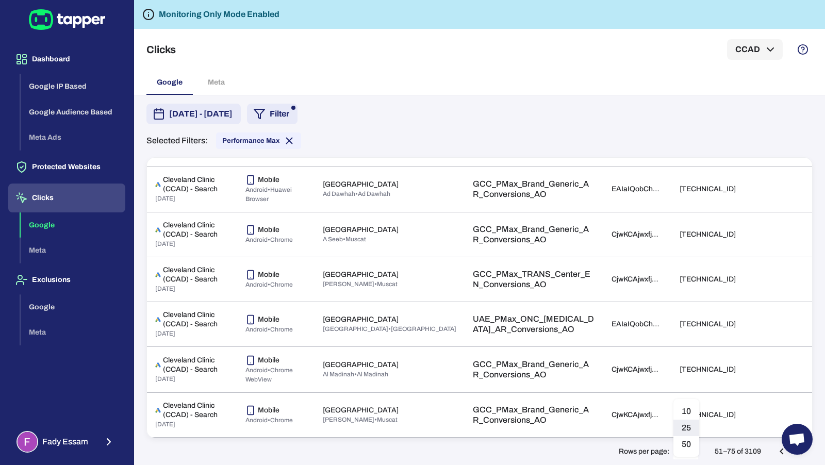
click at [693, 450] on body "Dashboard Google IP Based Google Audience Based Meta Ads Protected Websites Cli…" at bounding box center [412, 232] width 825 height 465
click at [690, 444] on li "50" at bounding box center [687, 444] width 26 height 17
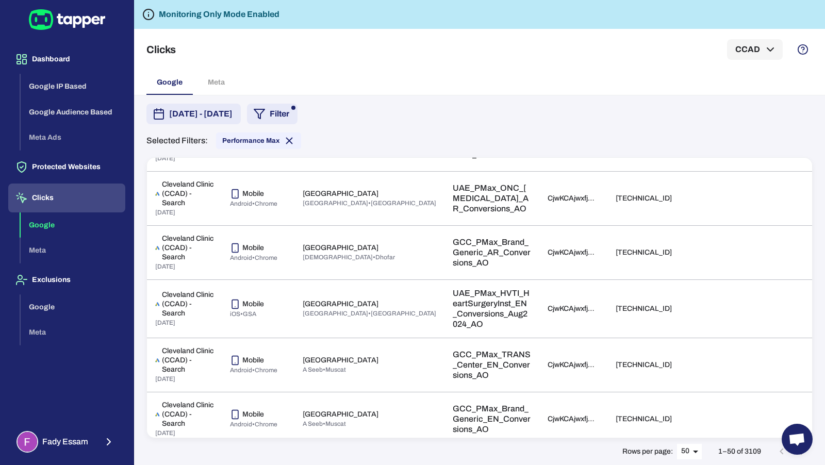
scroll to position [823, 0]
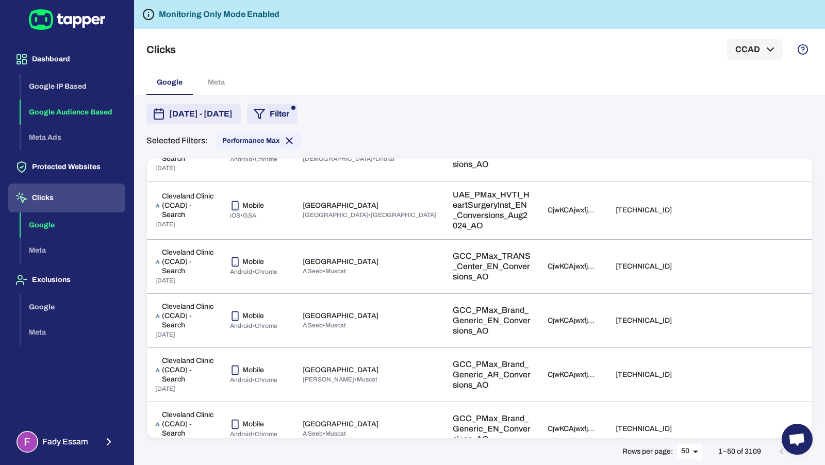
click at [58, 120] on button "Google Audience Based" at bounding box center [73, 113] width 105 height 26
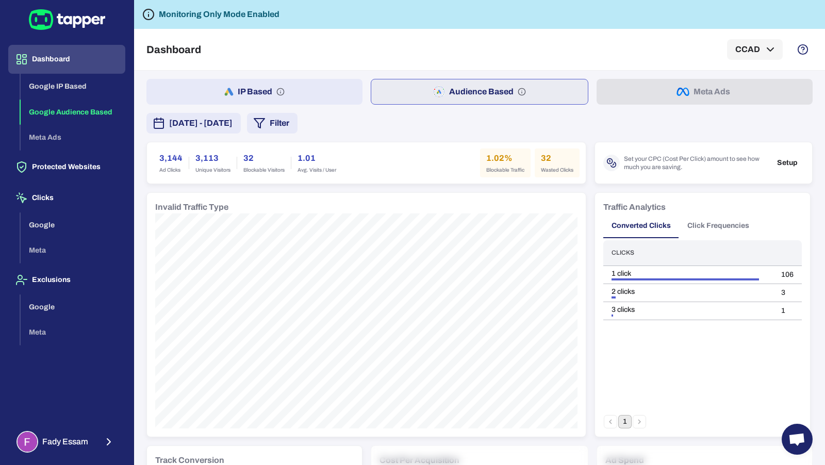
click at [298, 85] on button "IP Based" at bounding box center [255, 92] width 216 height 26
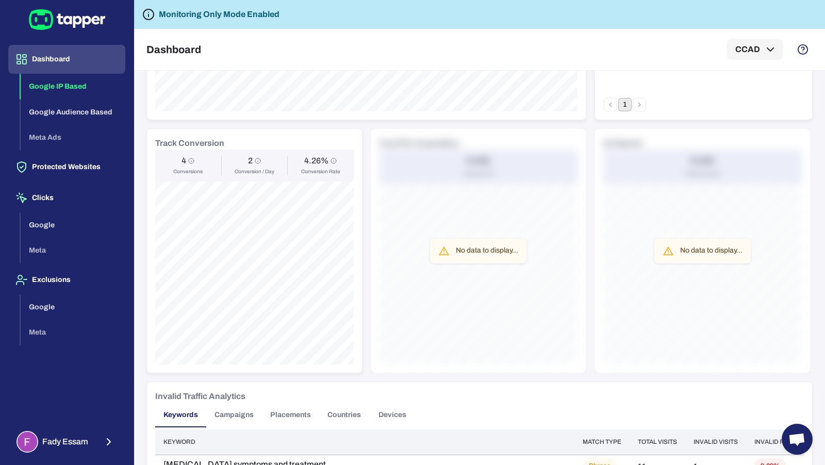
scroll to position [272, 0]
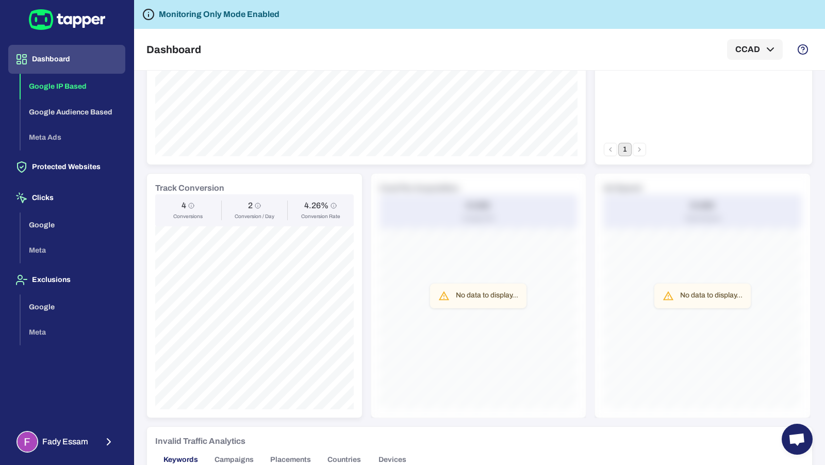
click at [482, 322] on div "No data to display..." at bounding box center [479, 295] width 216 height 245
click at [478, 303] on div "No data to display..." at bounding box center [478, 296] width 96 height 25
click at [669, 309] on div "No data to display..." at bounding box center [703, 295] width 216 height 245
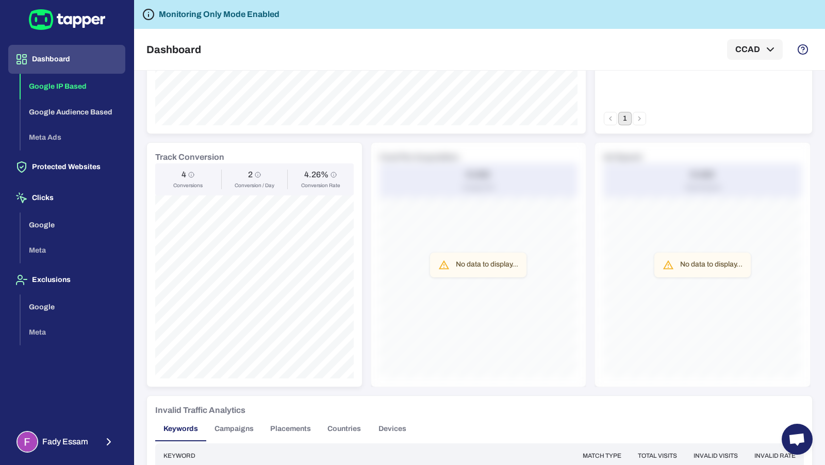
click at [482, 180] on div "No data to display..." at bounding box center [479, 264] width 216 height 245
click at [91, 443] on button "Fady Essam" at bounding box center [66, 442] width 117 height 30
click at [151, 440] on polyline "button" at bounding box center [151, 440] width 3 height 5
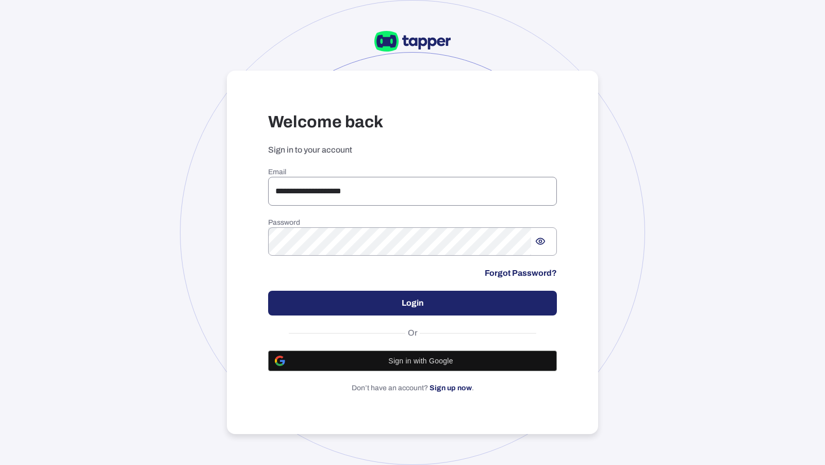
click at [310, 184] on input "**********" at bounding box center [412, 191] width 289 height 29
drag, startPoint x: 396, startPoint y: 193, endPoint x: 282, endPoint y: 190, distance: 114.0
click at [282, 190] on input "**********" at bounding box center [412, 191] width 289 height 29
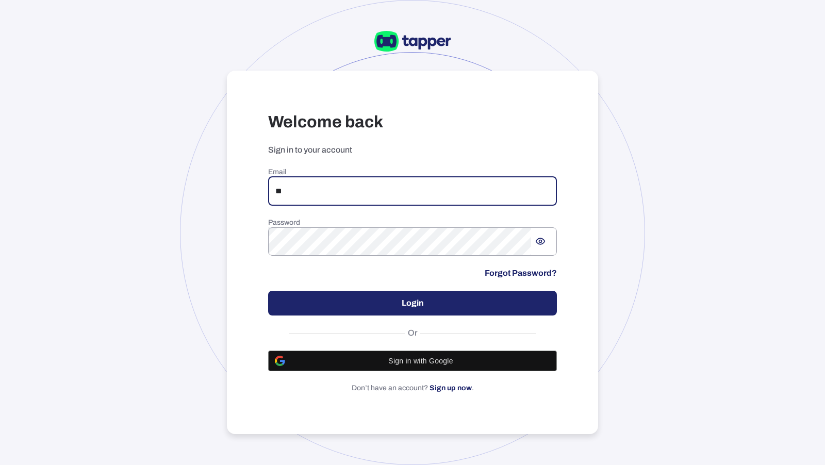
type input "*"
type input "**********"
click at [342, 313] on button "Login" at bounding box center [412, 303] width 289 height 25
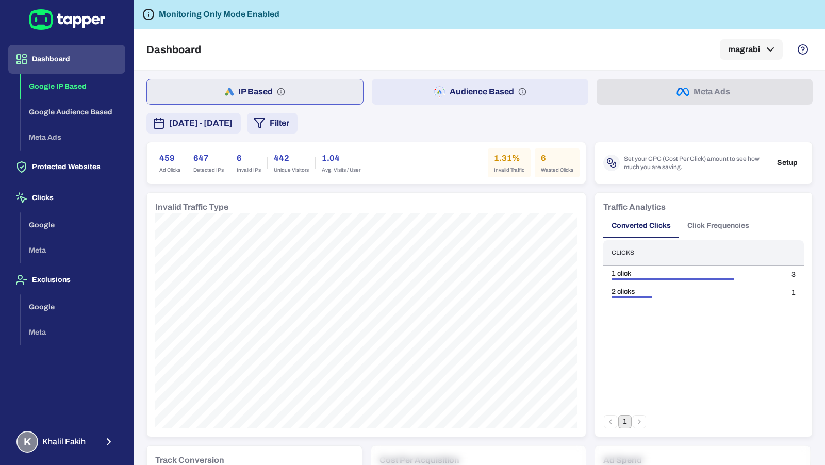
click at [439, 82] on button "Audience Based" at bounding box center [480, 92] width 216 height 26
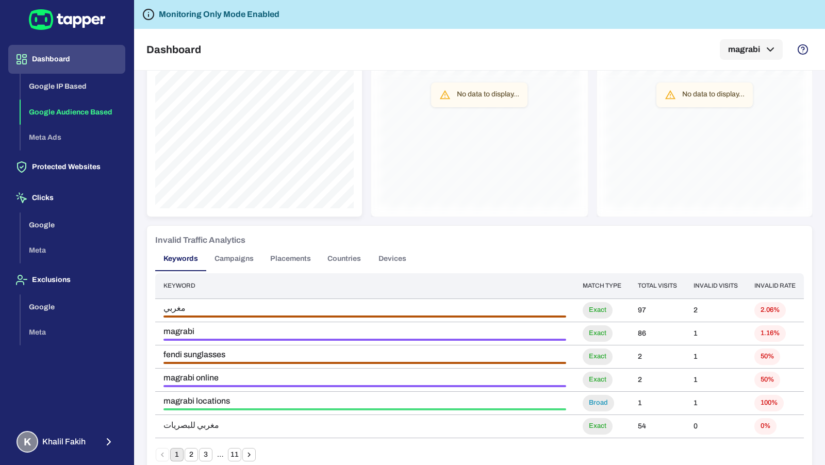
scroll to position [401, 0]
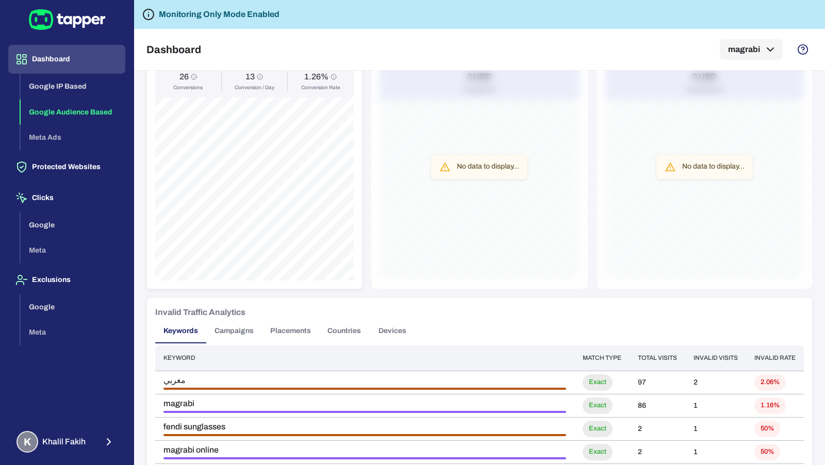
click at [236, 336] on button "Campaigns" at bounding box center [234, 331] width 56 height 25
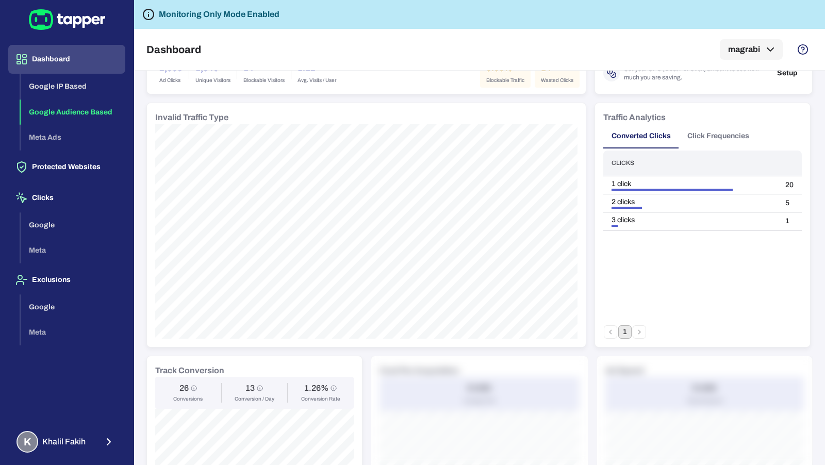
scroll to position [0, 0]
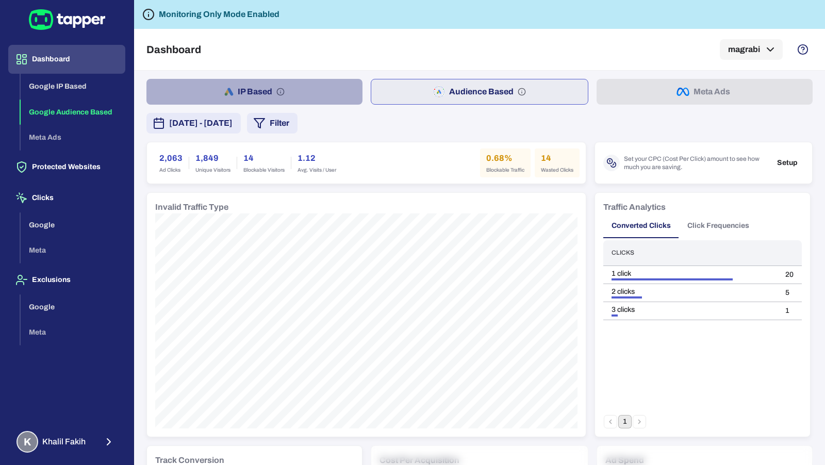
click at [306, 89] on button "IP Based" at bounding box center [255, 92] width 216 height 26
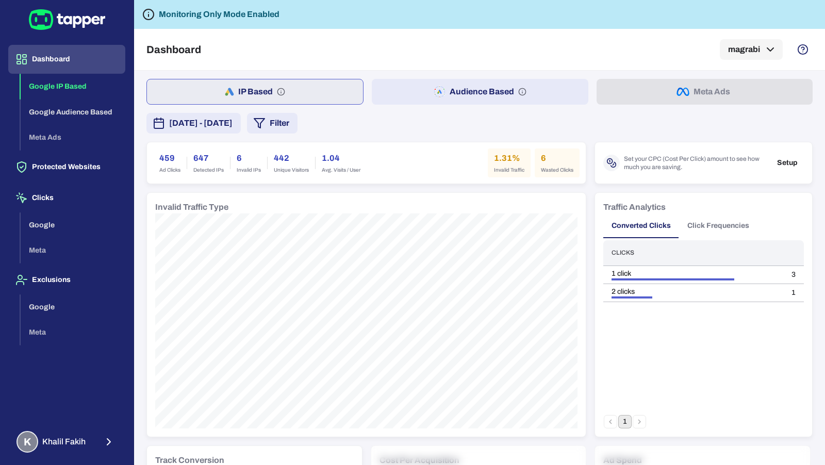
scroll to position [524, 0]
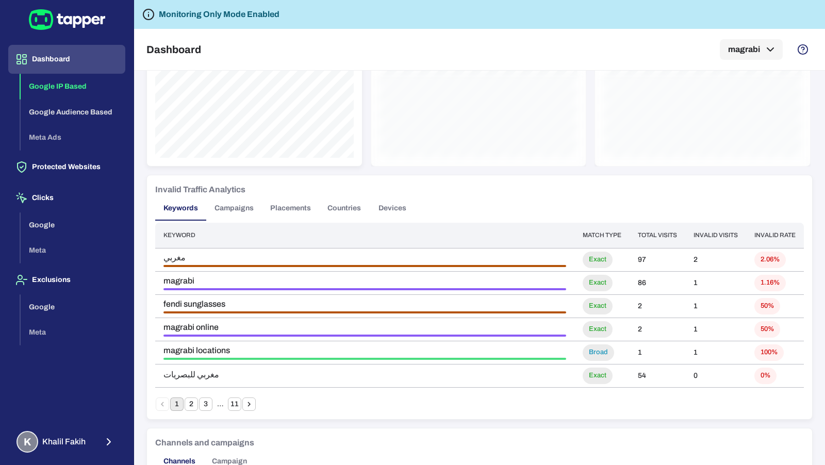
click at [238, 201] on button "Campaigns" at bounding box center [234, 208] width 56 height 25
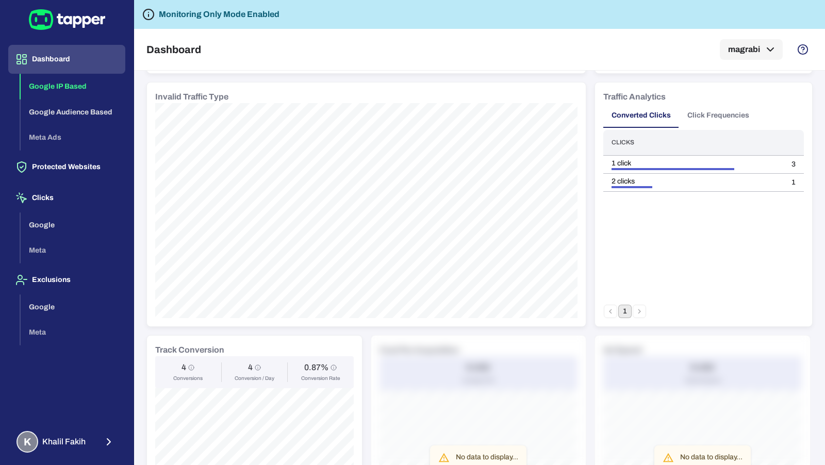
scroll to position [35, 0]
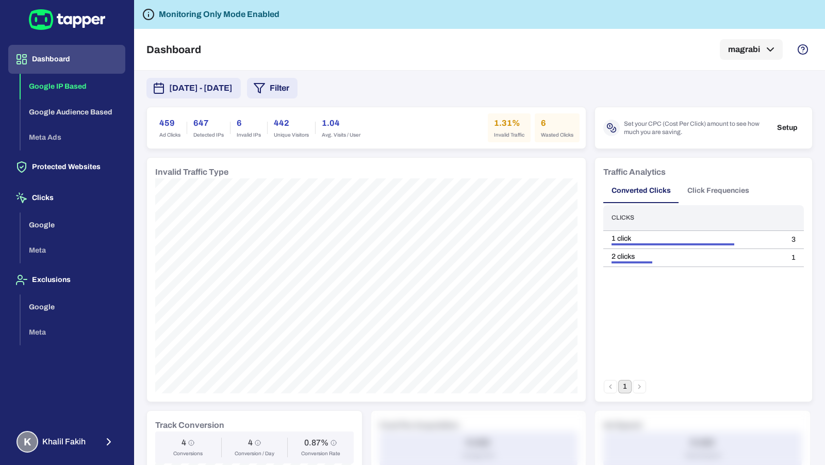
click at [708, 189] on button "Click Frequencies" at bounding box center [718, 191] width 78 height 25
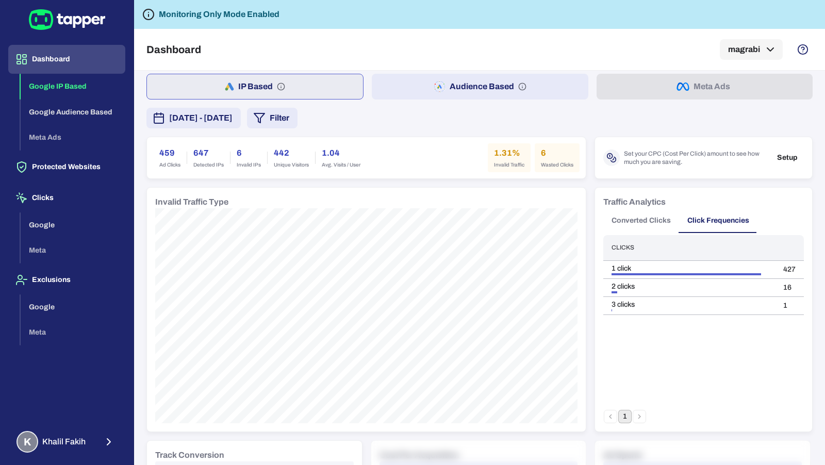
scroll to position [0, 0]
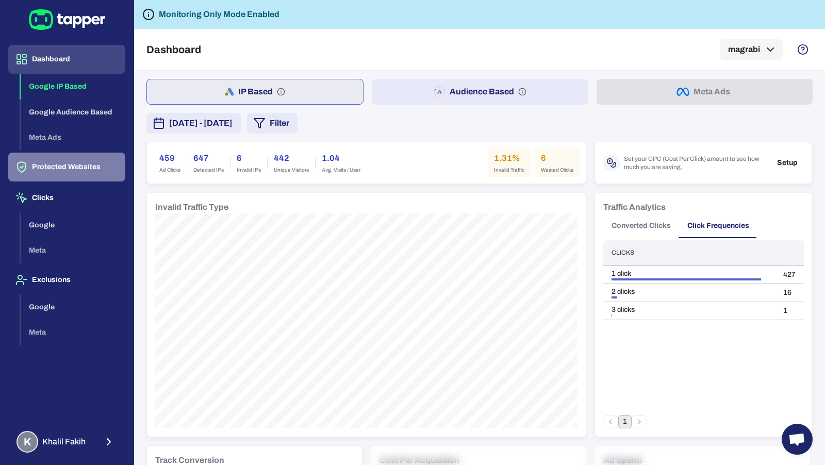
click at [96, 169] on button "Protected Websites" at bounding box center [66, 167] width 117 height 29
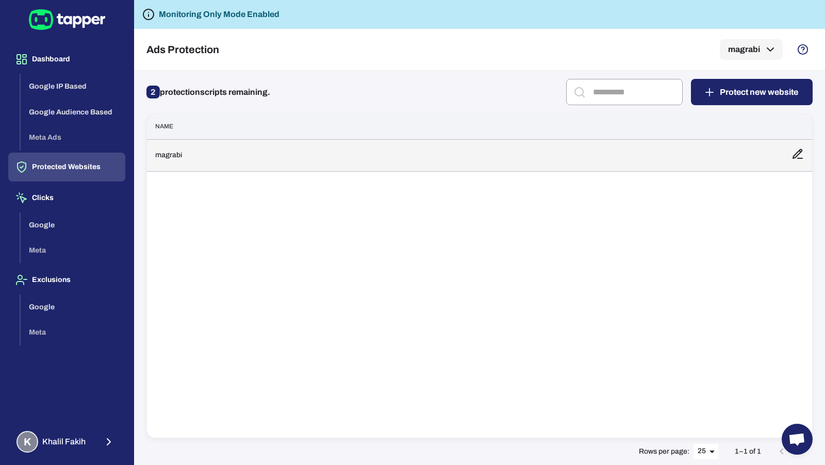
click at [242, 155] on td "magrabi" at bounding box center [465, 155] width 637 height 32
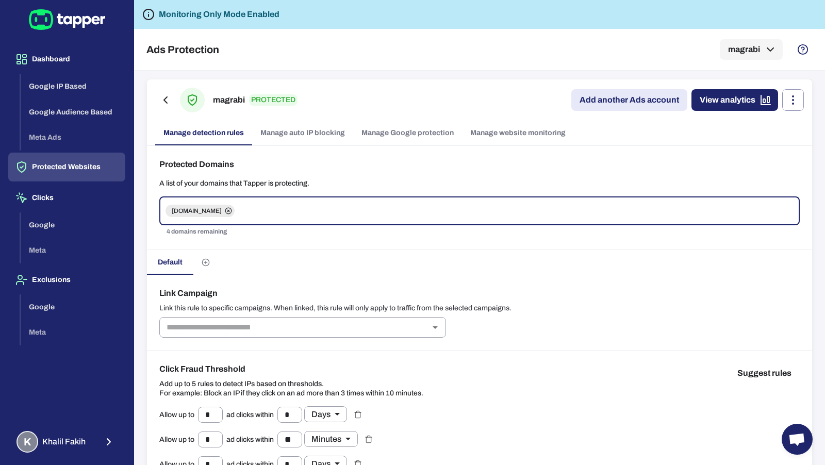
click at [405, 129] on link "Manage Google protection" at bounding box center [407, 133] width 109 height 25
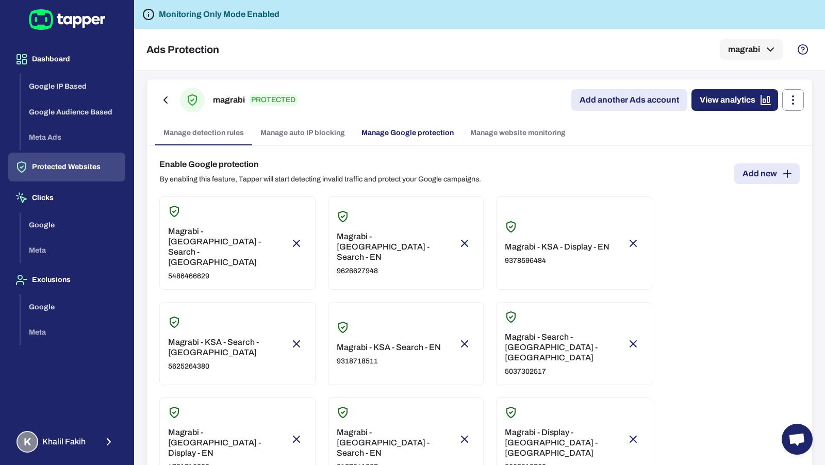
type input "**"
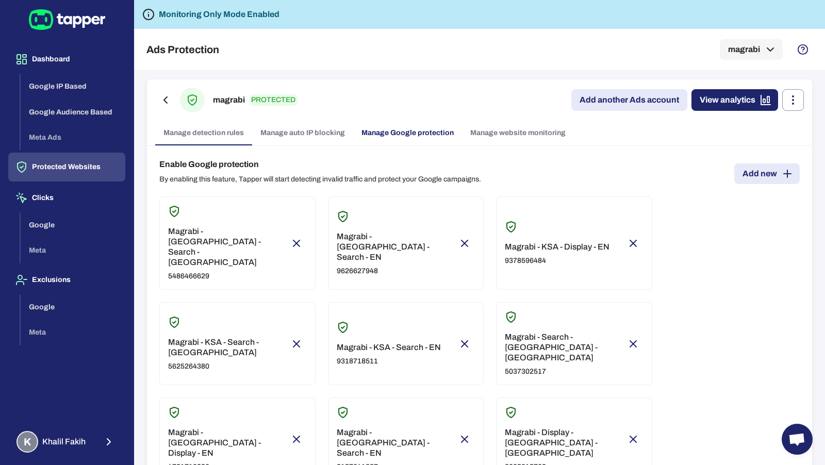
type input "**"
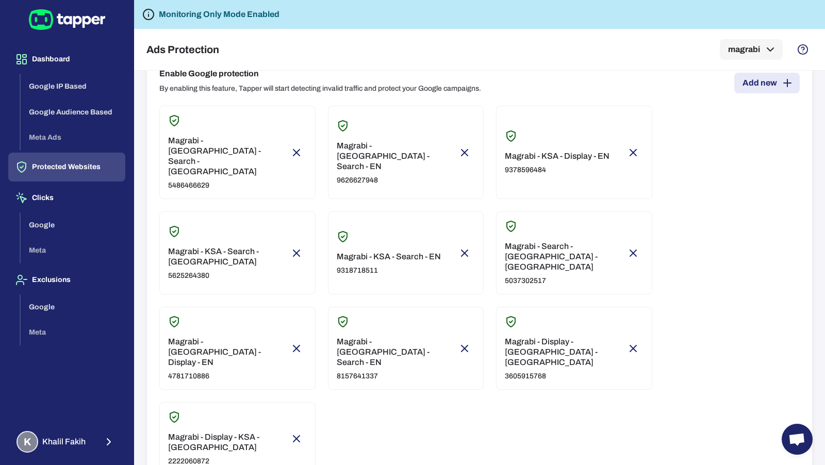
scroll to position [79, 0]
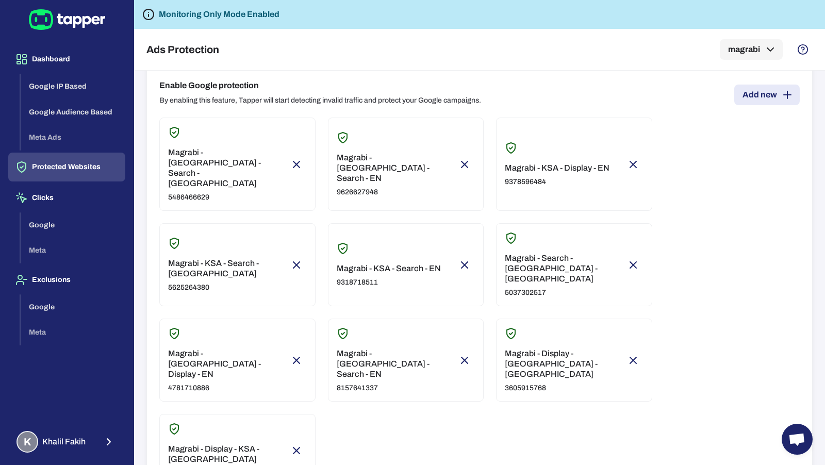
click at [79, 465] on div "Dashboard Google IP Based Google Audience Based Meta Ads Protected Websites Cli…" at bounding box center [67, 232] width 134 height 465
click at [79, 453] on button "K Khalil Fakih" at bounding box center [66, 442] width 117 height 30
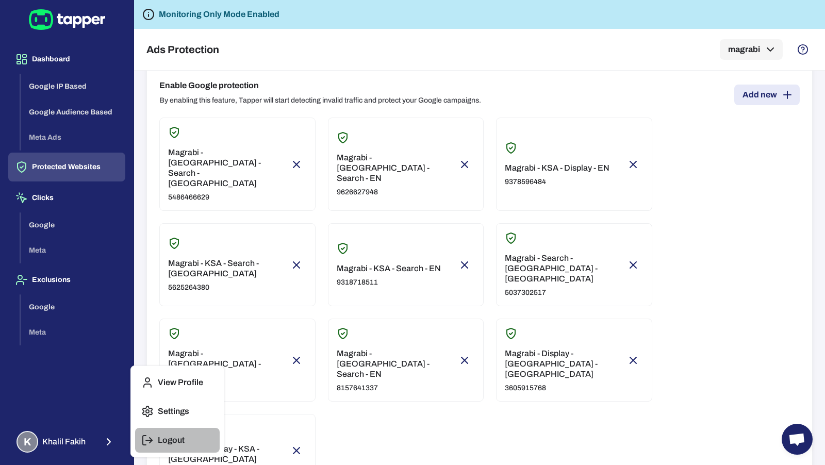
click at [149, 441] on line "button" at bounding box center [149, 441] width 6 height 0
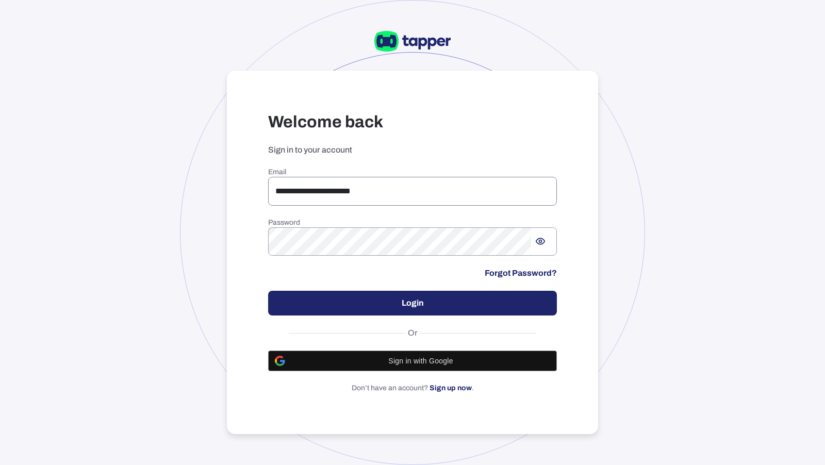
click at [444, 177] on input "**********" at bounding box center [412, 191] width 289 height 29
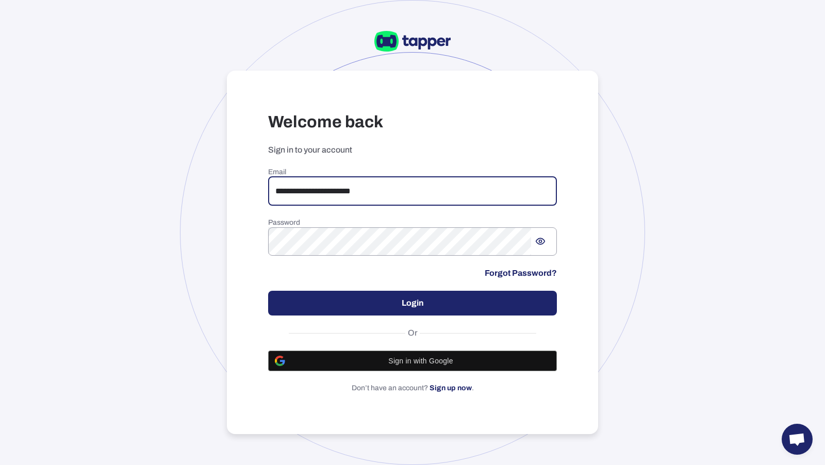
type input "**********"
click at [474, 294] on button "Login" at bounding box center [412, 303] width 289 height 25
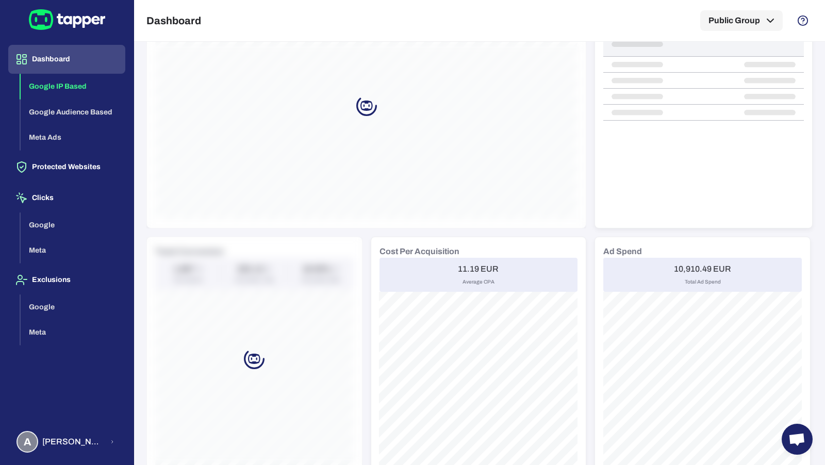
scroll to position [298, 0]
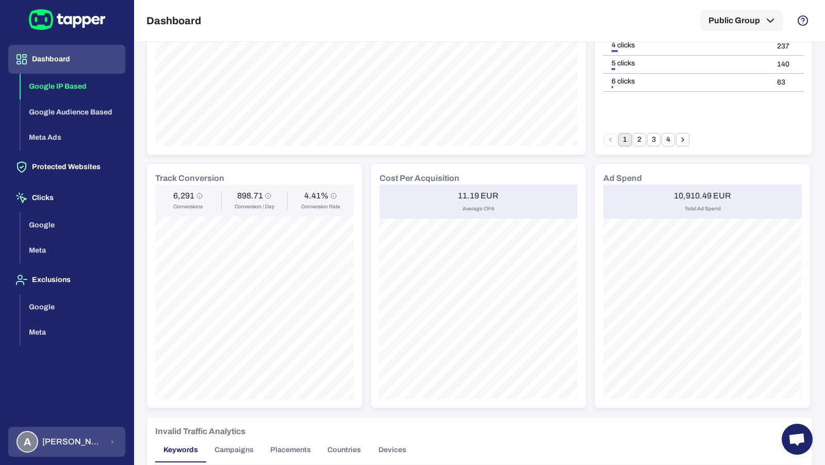
click at [70, 446] on span "Anna Maria Koutsogianni" at bounding box center [72, 442] width 61 height 10
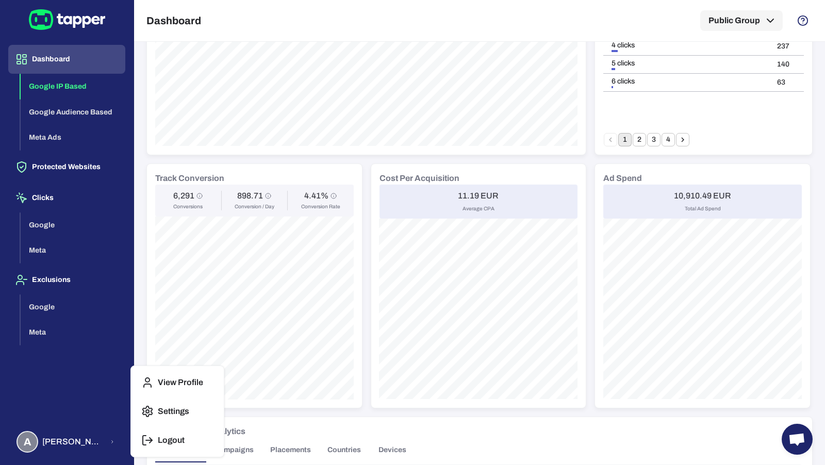
click at [155, 439] on button "Logout" at bounding box center [177, 440] width 85 height 25
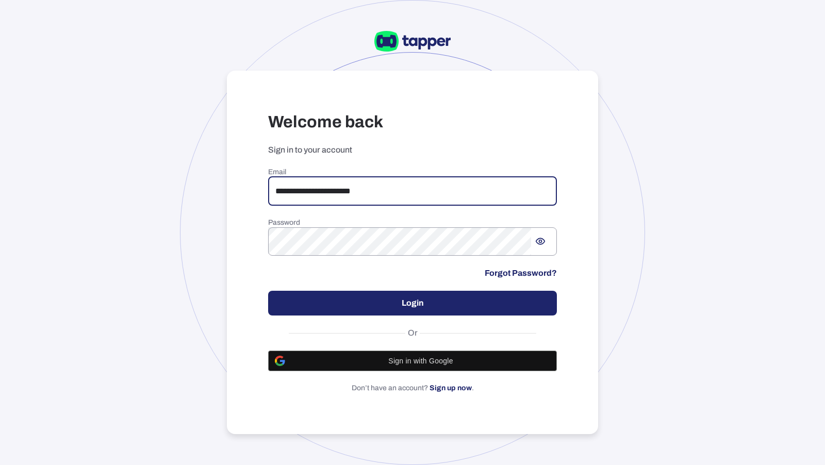
click at [334, 199] on input "**********" at bounding box center [412, 191] width 289 height 29
type input "**********"
click at [376, 302] on button "Login" at bounding box center [412, 303] width 289 height 25
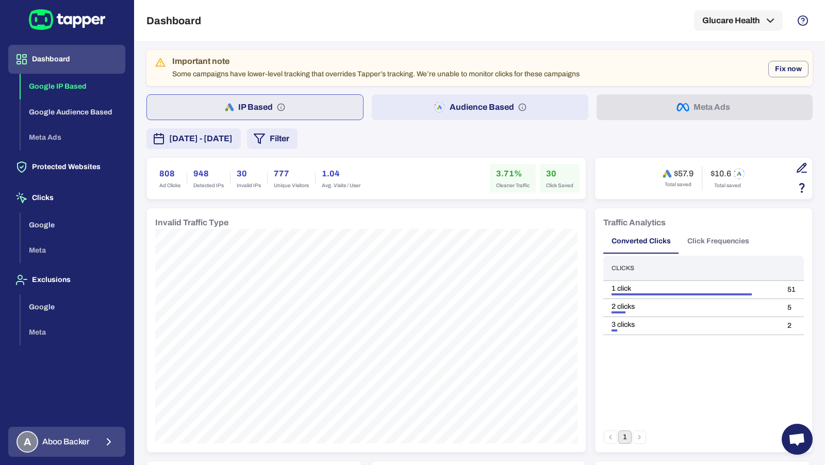
click at [84, 440] on span "Aboo Backer" at bounding box center [65, 442] width 47 height 10
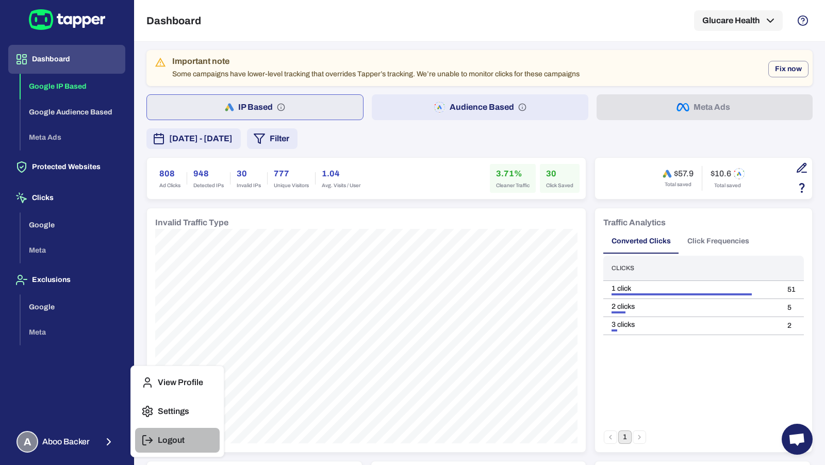
click at [145, 441] on icon "button" at bounding box center [147, 440] width 12 height 12
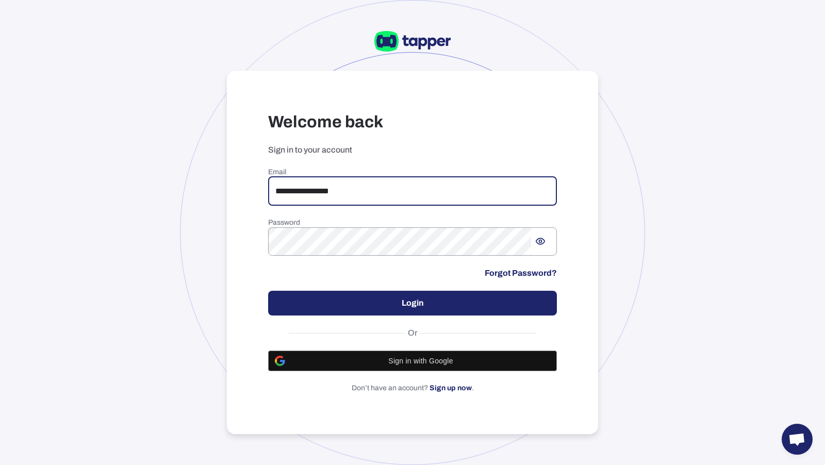
click at [366, 191] on input "**********" at bounding box center [412, 191] width 289 height 29
drag, startPoint x: 385, startPoint y: 197, endPoint x: 267, endPoint y: 186, distance: 118.6
click at [267, 186] on div "**********" at bounding box center [412, 253] width 371 height 364
type input "**********"
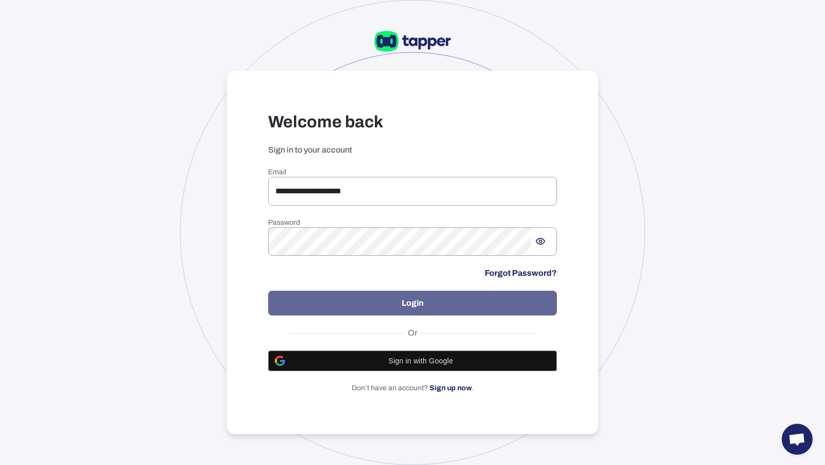
click at [373, 306] on button "Login" at bounding box center [412, 303] width 289 height 25
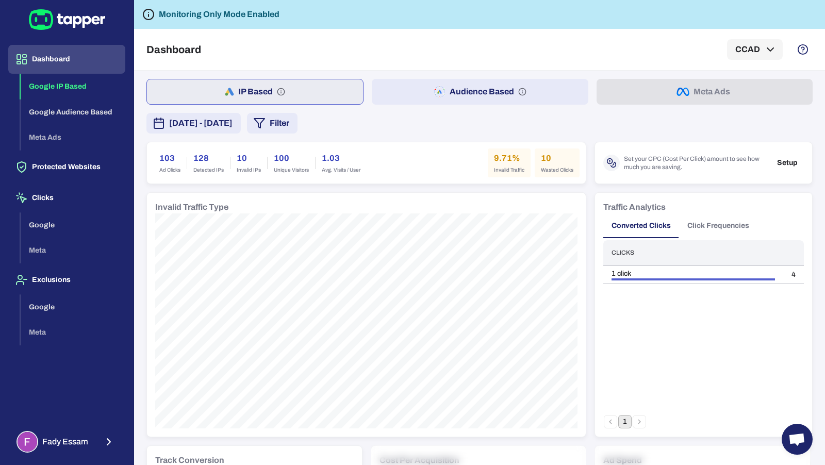
click at [712, 240] on th "Clicks" at bounding box center [694, 252] width 180 height 25
click at [712, 228] on button "Click Frequencies" at bounding box center [718, 226] width 78 height 25
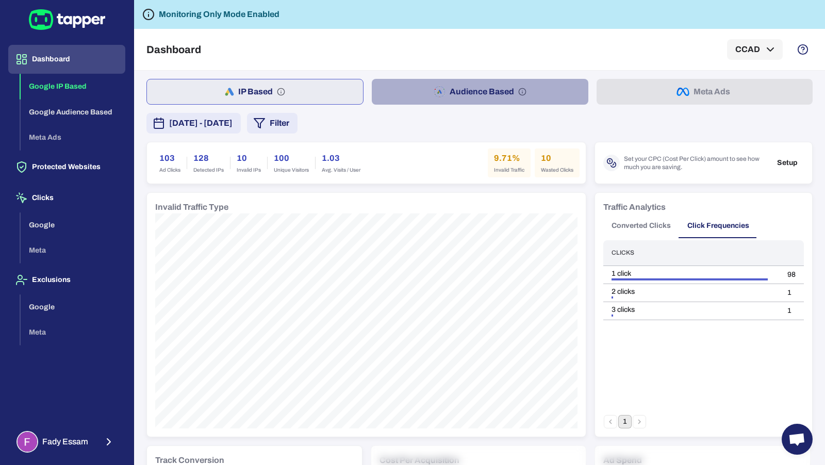
click at [456, 89] on button "Audience Based" at bounding box center [480, 92] width 216 height 26
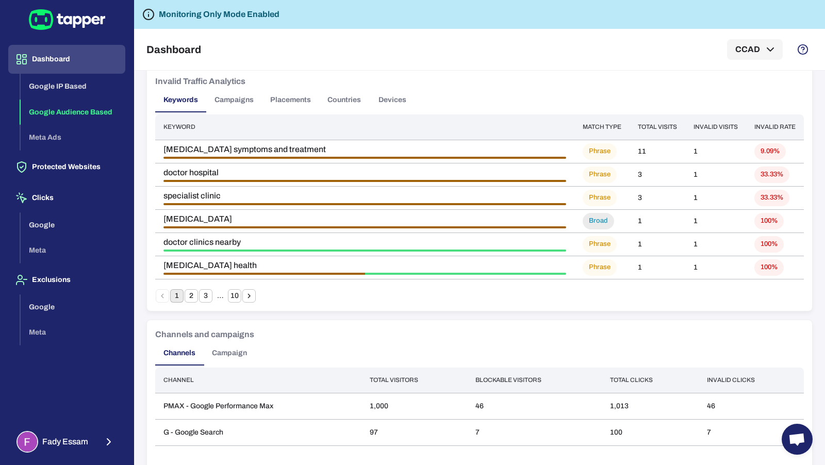
scroll to position [631, 0]
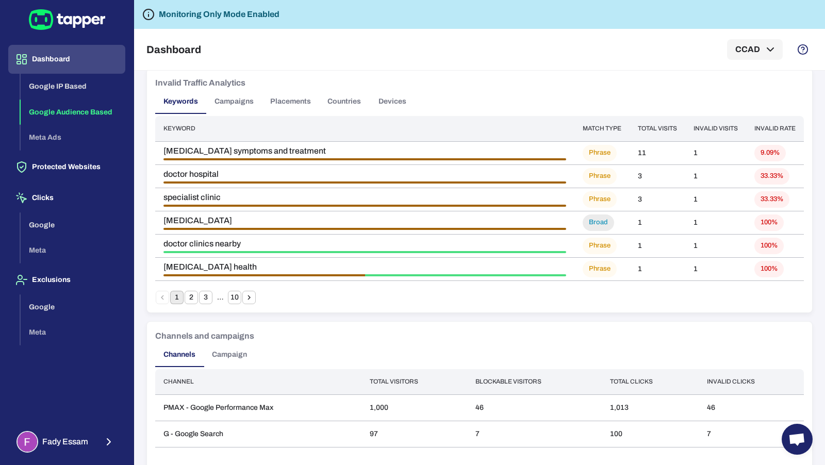
click at [95, 63] on button "Dashboard" at bounding box center [66, 59] width 117 height 29
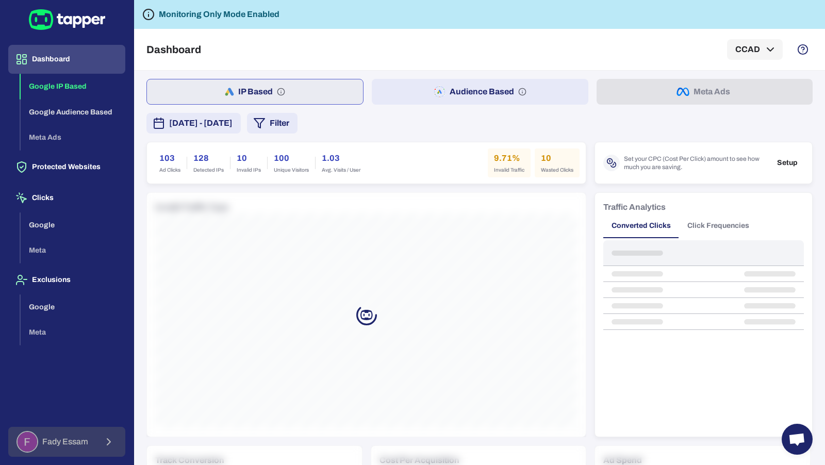
click at [106, 437] on icon "button" at bounding box center [109, 442] width 12 height 12
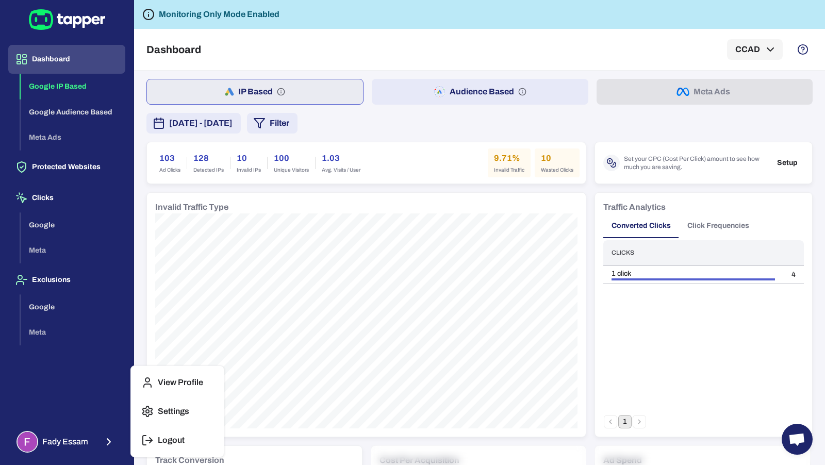
click at [156, 434] on button "Logout" at bounding box center [177, 440] width 85 height 25
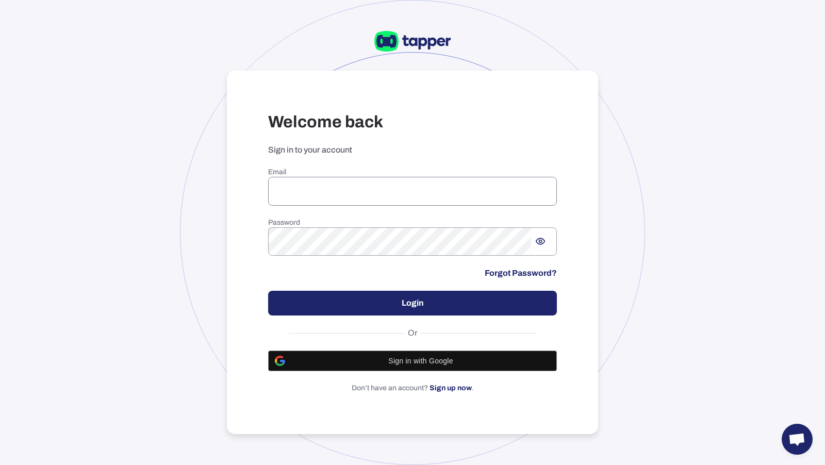
type input "**********"
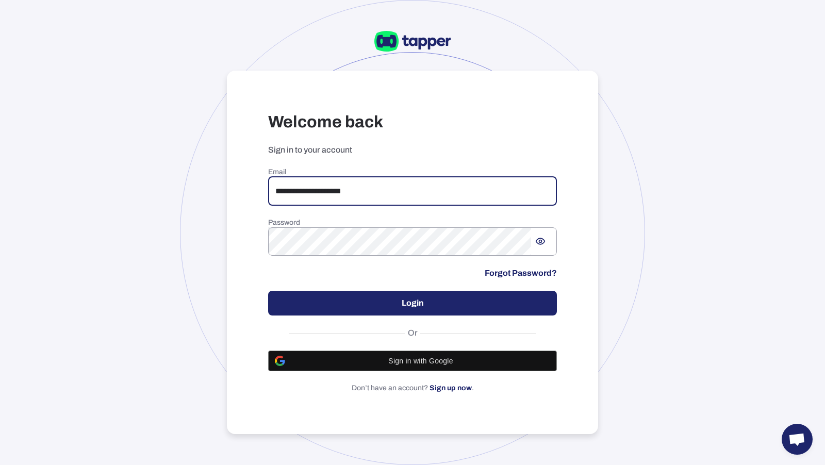
click at [379, 177] on input "**********" at bounding box center [412, 191] width 289 height 29
click at [380, 187] on input "**********" at bounding box center [412, 191] width 289 height 29
drag, startPoint x: 380, startPoint y: 187, endPoint x: 306, endPoint y: 181, distance: 74.0
click at [306, 181] on input "**********" at bounding box center [412, 191] width 289 height 29
type input "**********"
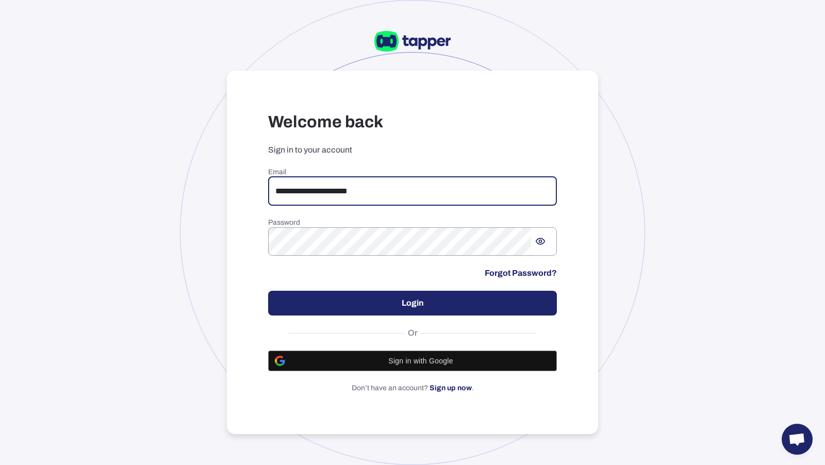
click at [377, 303] on button "Login" at bounding box center [412, 303] width 289 height 25
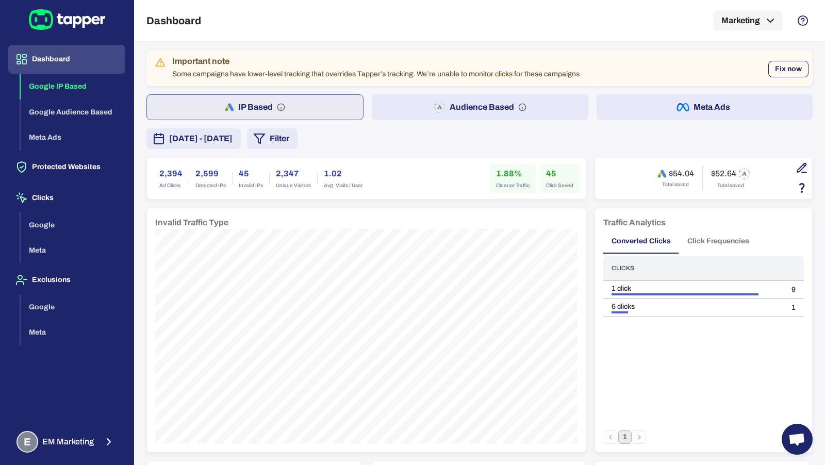
click at [785, 71] on button "Fix now" at bounding box center [789, 69] width 40 height 17
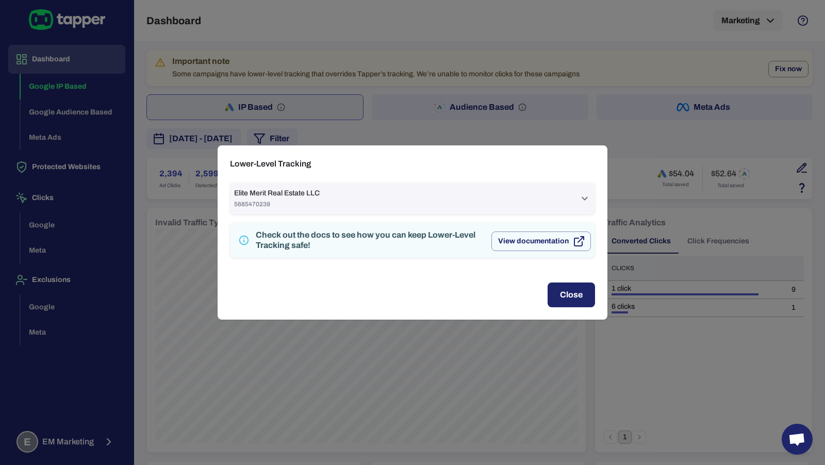
click at [497, 199] on div "Elite Merit Real Estate LLC 5685470239" at bounding box center [406, 199] width 345 height 20
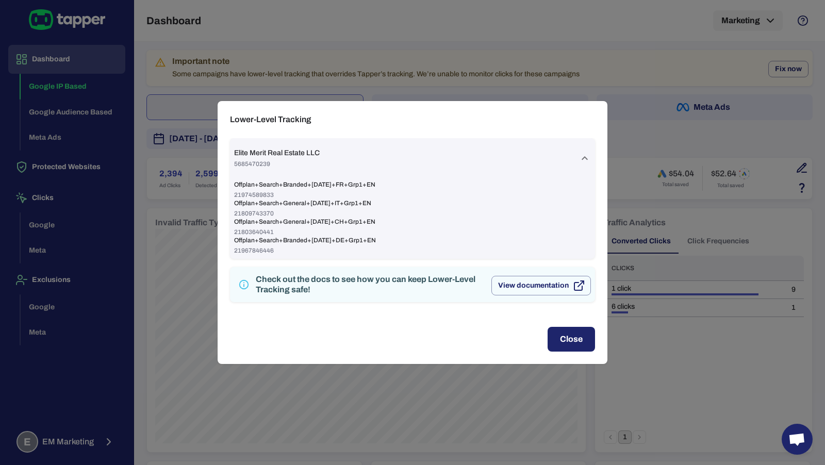
click at [492, 140] on div "Elite Merit Real Estate LLC 5685470239" at bounding box center [412, 158] width 365 height 40
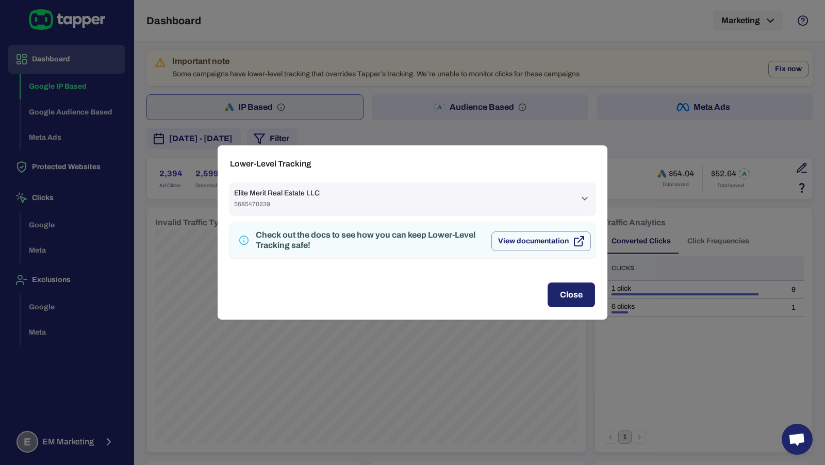
click at [488, 192] on div "Elite Merit Real Estate LLC 5685470239" at bounding box center [406, 199] width 345 height 20
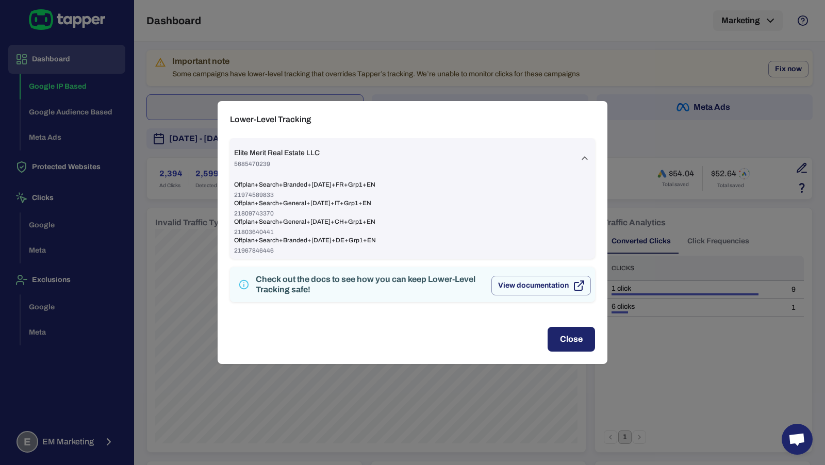
click at [267, 155] on span "Elite Merit Real Estate LLC" at bounding box center [277, 153] width 86 height 9
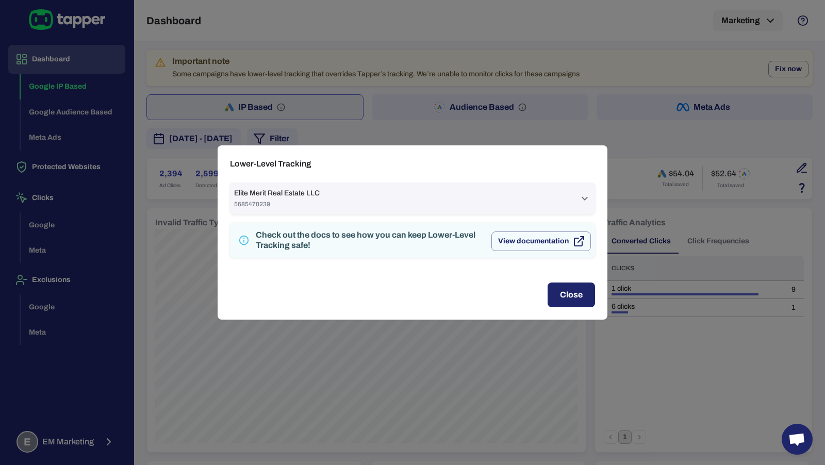
click at [279, 195] on span "Elite Merit Real Estate LLC" at bounding box center [277, 193] width 86 height 9
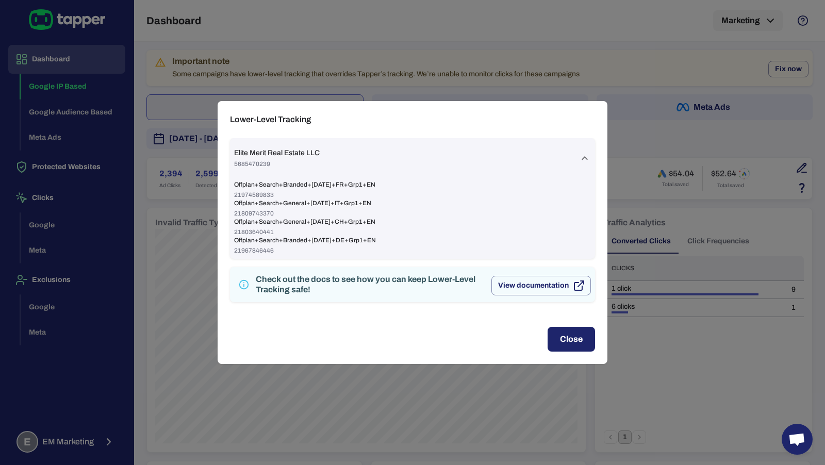
click at [285, 165] on span "5685470239" at bounding box center [277, 164] width 86 height 8
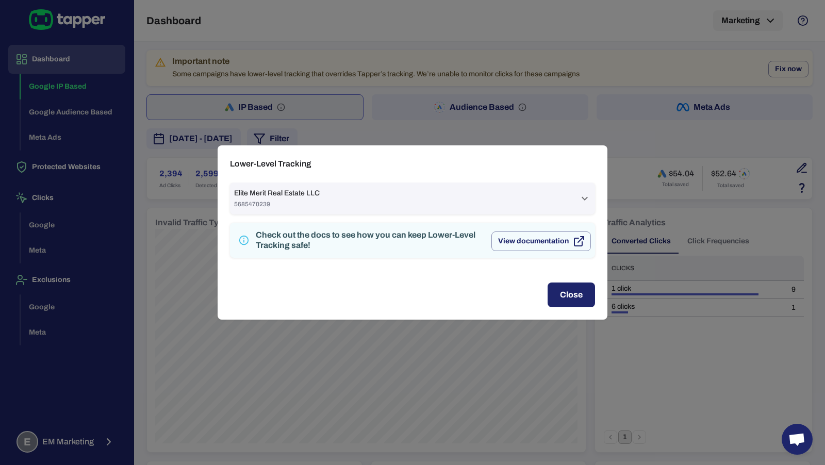
click at [285, 191] on span "Elite Merit Real Estate LLC" at bounding box center [277, 193] width 86 height 9
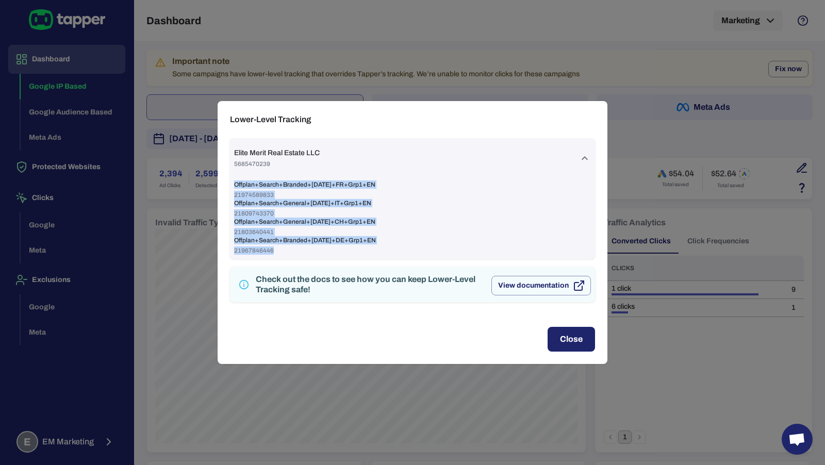
drag, startPoint x: 302, startPoint y: 247, endPoint x: 229, endPoint y: 153, distance: 119.8
click at [229, 153] on div "Elite Merit Real Estate LLC 5685470239 Offplan+Search+Branded+Dec24+FR+Grp1+EN …" at bounding box center [413, 226] width 390 height 176
copy div "Offplan+Search+Branded+Dec24+FR+Grp1+EN 21974589833 Offplan+Search+General+Oct2…"
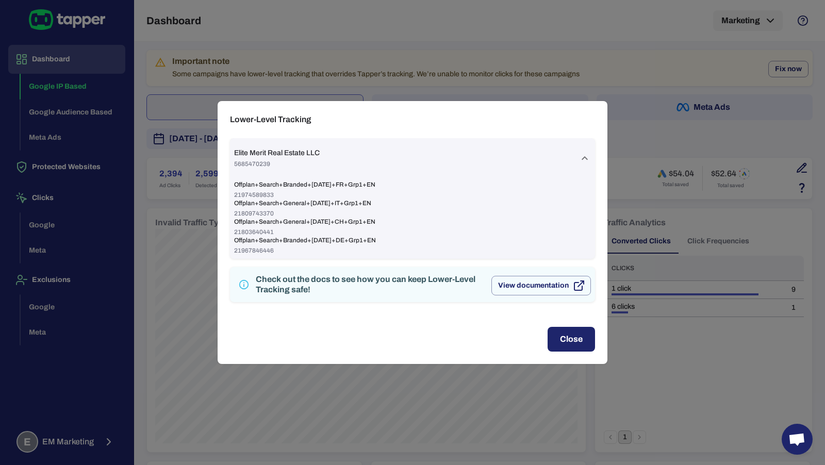
click at [193, 165] on div "Lower-Level Tracking Elite Merit Real Estate LLC 5685470239 Offplan+Search+Bran…" at bounding box center [412, 232] width 825 height 465
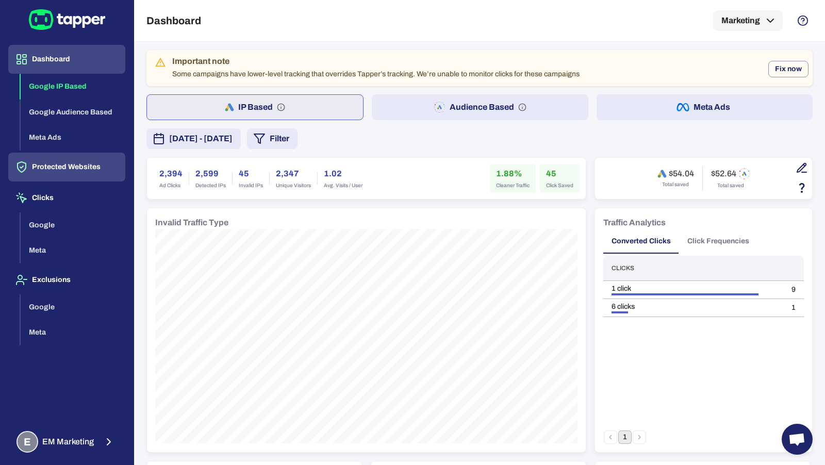
click at [107, 169] on button "Protected Websites" at bounding box center [66, 167] width 117 height 29
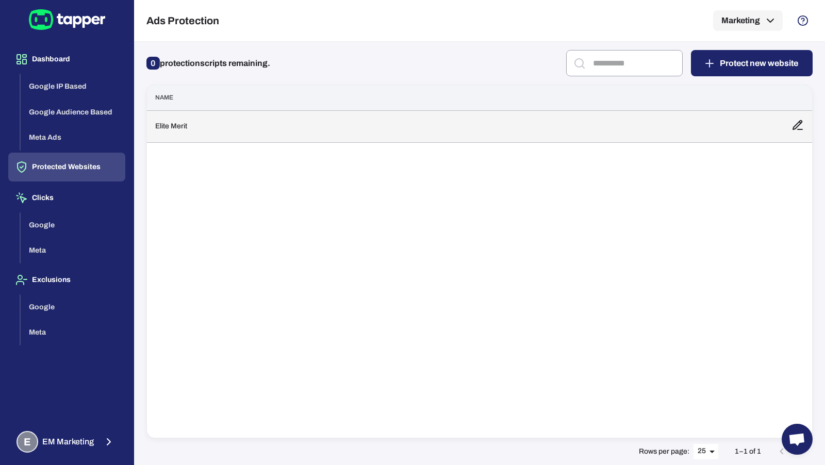
click at [173, 126] on td "Elite Merit" at bounding box center [465, 126] width 637 height 32
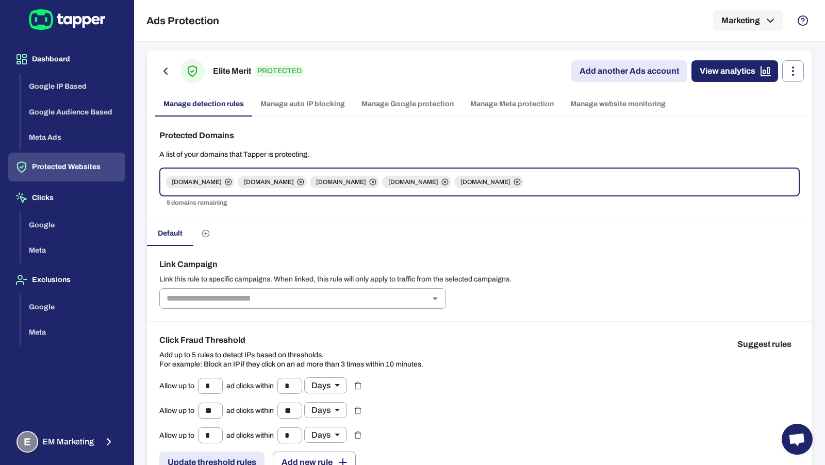
click at [383, 108] on link "Manage Google protection" at bounding box center [407, 104] width 109 height 25
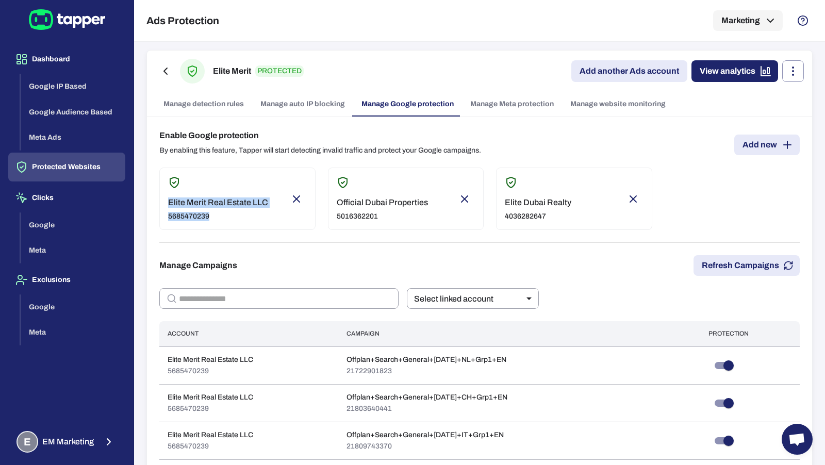
drag, startPoint x: 232, startPoint y: 218, endPoint x: 151, endPoint y: 197, distance: 83.7
copy div "Elite Merit Real Estate LLC 5685470239"
click at [94, 155] on button "Protected Websites" at bounding box center [66, 167] width 117 height 29
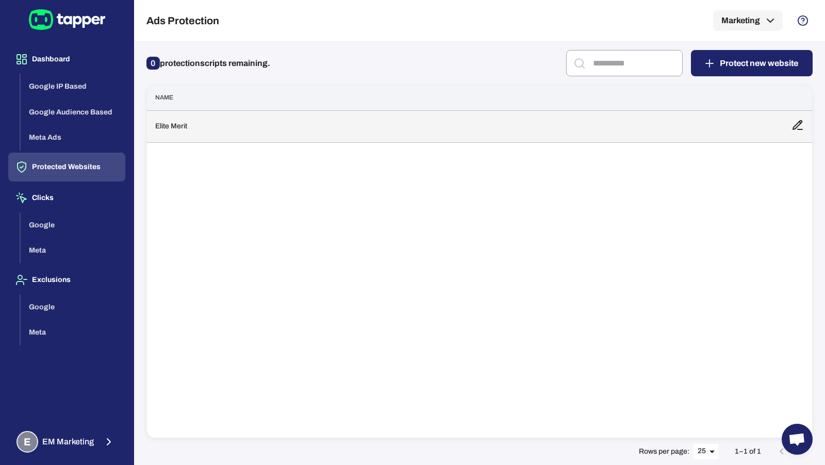
click at [196, 122] on td "Elite Merit" at bounding box center [465, 126] width 637 height 32
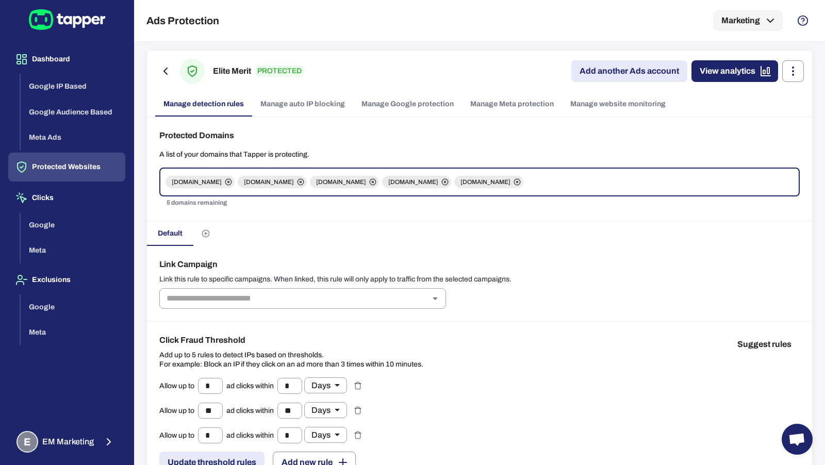
click at [581, 109] on link "Manage website monitoring" at bounding box center [618, 104] width 112 height 25
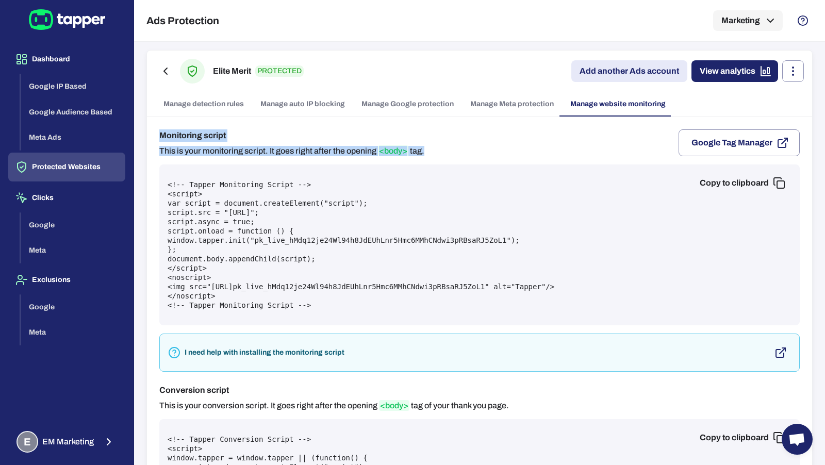
drag, startPoint x: 160, startPoint y: 134, endPoint x: 442, endPoint y: 153, distance: 282.3
click at [442, 153] on div "Monitoring script This is your monitoring script. It goes right after the openi…" at bounding box center [479, 142] width 641 height 27
copy div "Monitoring script This is your monitoring script. It goes right after the openi…"
click at [733, 182] on button "Copy to clipboard" at bounding box center [742, 183] width 100 height 21
click at [693, 183] on button "Copy to clipboard" at bounding box center [742, 183] width 100 height 21
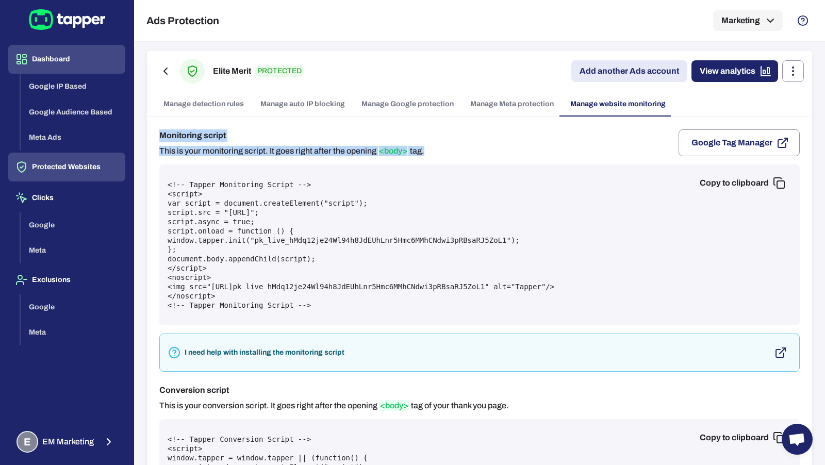
click at [64, 69] on button "Dashboard" at bounding box center [66, 59] width 117 height 29
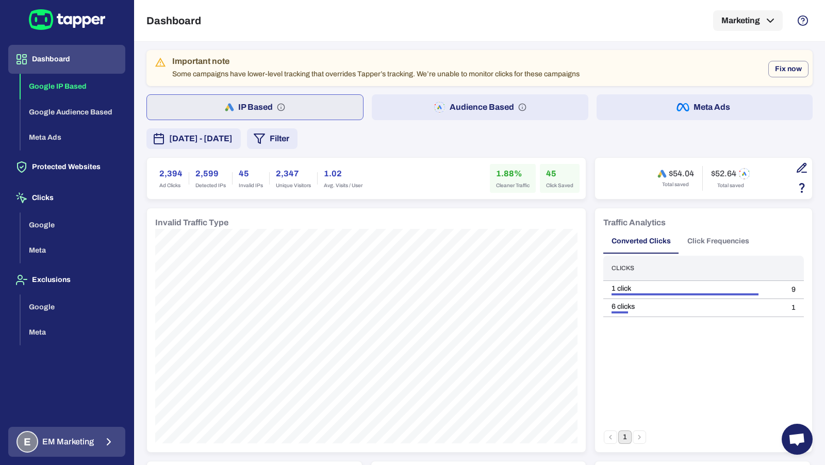
click at [94, 446] on button "E EM Marketing" at bounding box center [66, 442] width 117 height 30
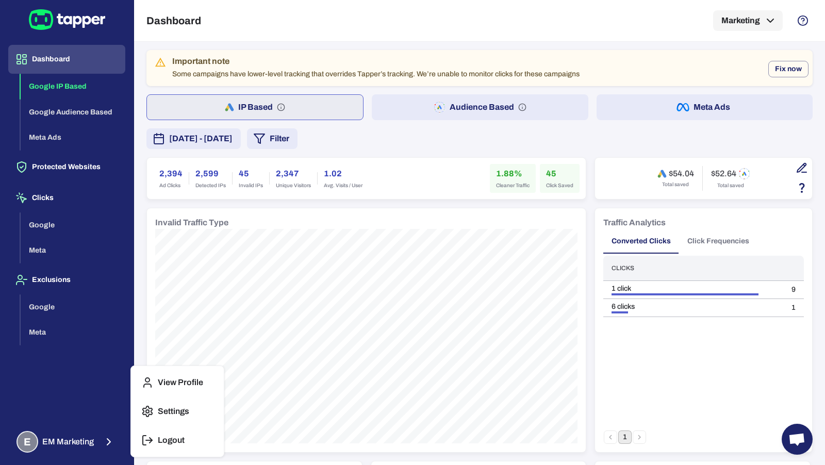
click at [158, 438] on p "Logout" at bounding box center [171, 440] width 27 height 10
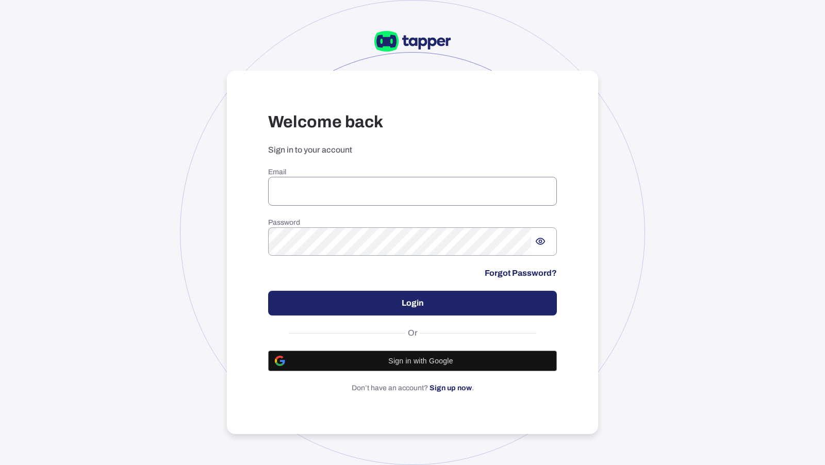
type input "**********"
click at [329, 182] on input "**********" at bounding box center [412, 191] width 289 height 29
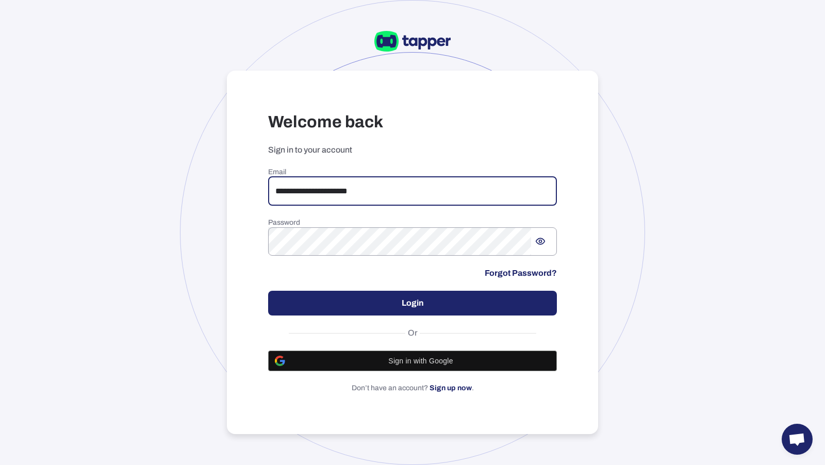
drag, startPoint x: 371, startPoint y: 185, endPoint x: 306, endPoint y: 183, distance: 65.0
click at [306, 183] on input "**********" at bounding box center [412, 191] width 289 height 29
click at [353, 183] on input "**********" at bounding box center [412, 191] width 289 height 29
drag, startPoint x: 383, startPoint y: 191, endPoint x: 315, endPoint y: 183, distance: 68.0
click at [315, 183] on input "**********" at bounding box center [412, 191] width 289 height 29
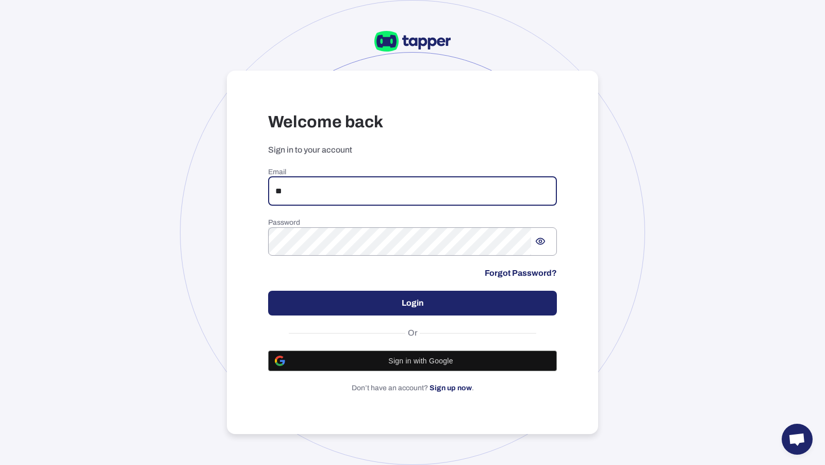
type input "**********"
click at [358, 308] on button "Login" at bounding box center [412, 303] width 289 height 25
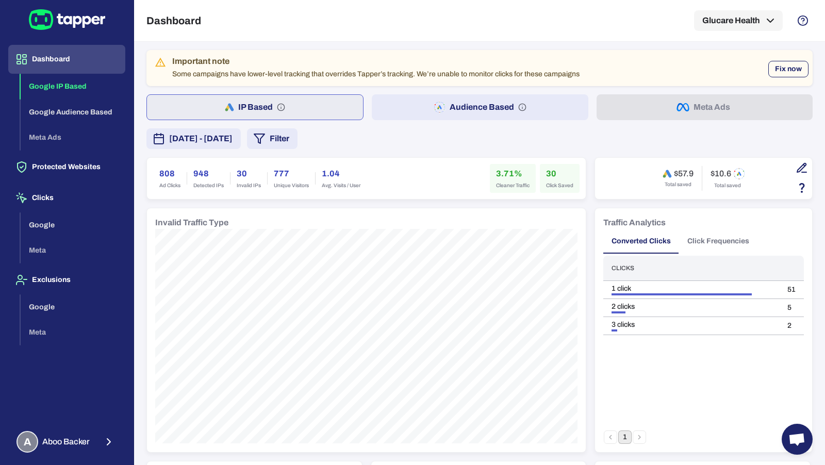
click at [781, 67] on button "Fix now" at bounding box center [789, 69] width 40 height 17
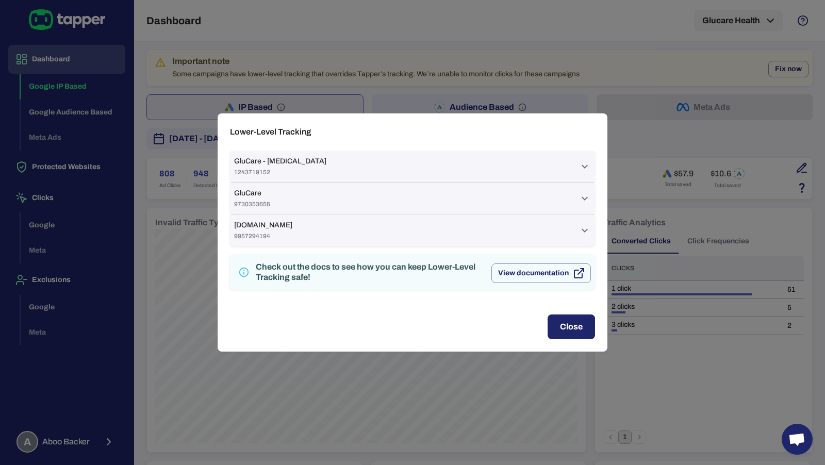
click at [460, 161] on div "GluCare - [MEDICAL_DATA] 1243719152" at bounding box center [406, 167] width 345 height 20
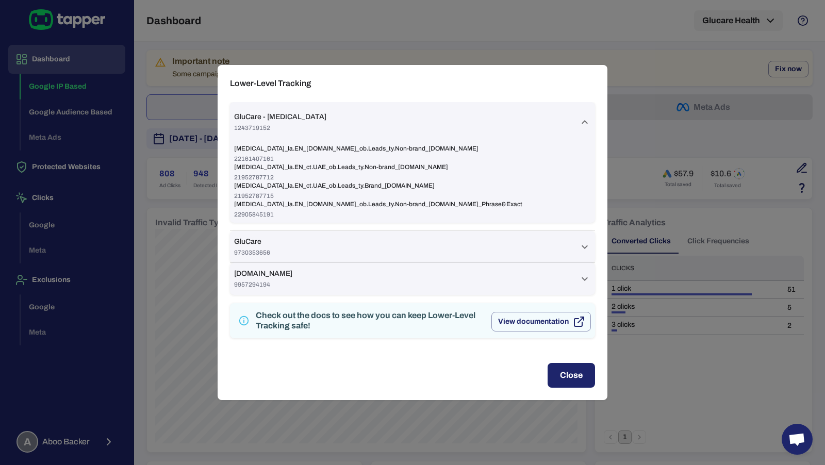
click at [440, 244] on div "GluCare 9730353656" at bounding box center [406, 247] width 345 height 20
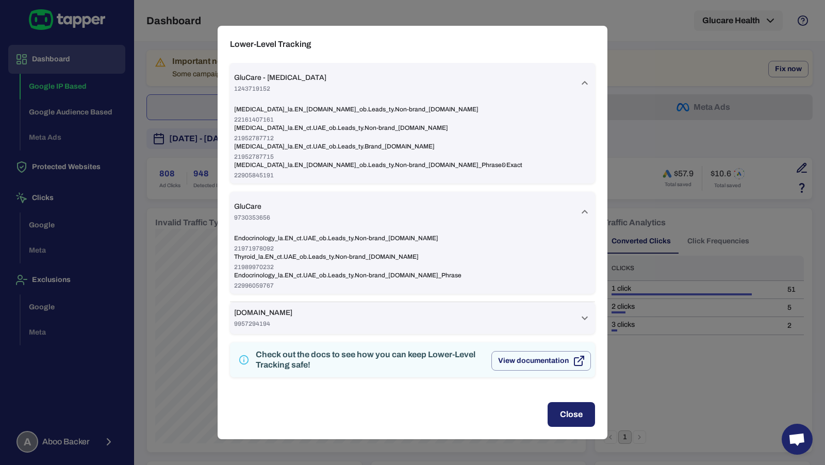
click at [440, 318] on div "Zone.Health 9957294194" at bounding box center [406, 319] width 345 height 20
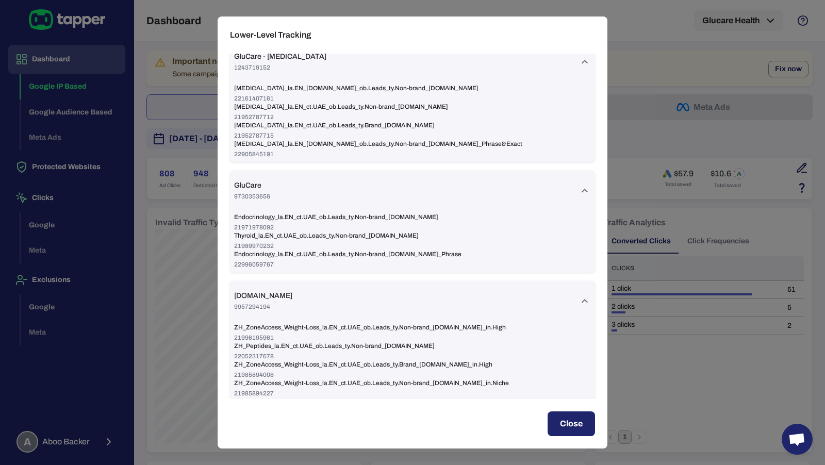
scroll to position [1, 0]
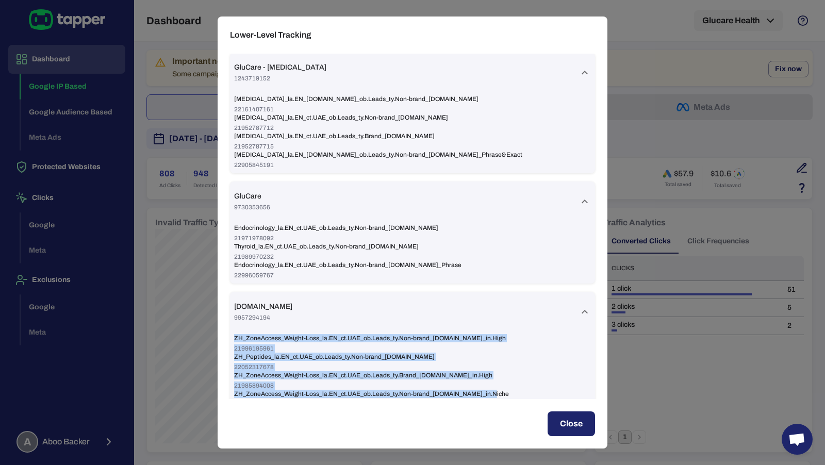
drag, startPoint x: 496, startPoint y: 392, endPoint x: 229, endPoint y: 302, distance: 281.9
click at [229, 302] on div "GluCare - Diabetes 1243719152 Prediabetes_la.EN_ct.Dubai_ob.Leads_ty.Non-brand_…" at bounding box center [413, 227] width 390 height 346
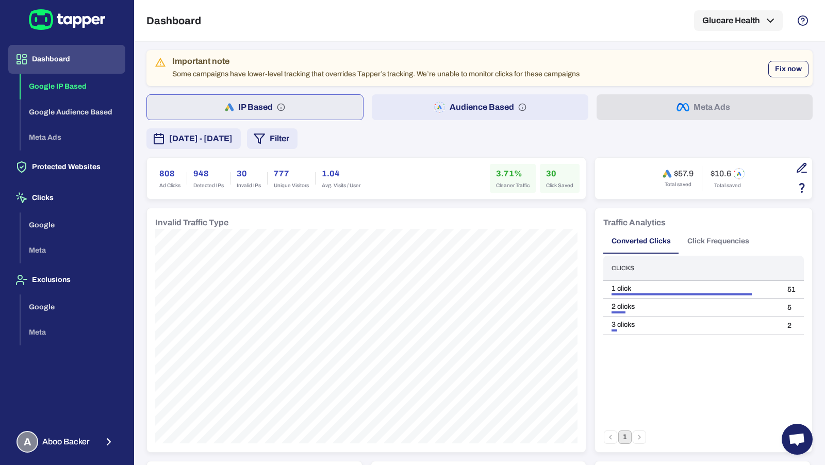
click at [784, 71] on button "Fix now" at bounding box center [789, 69] width 40 height 17
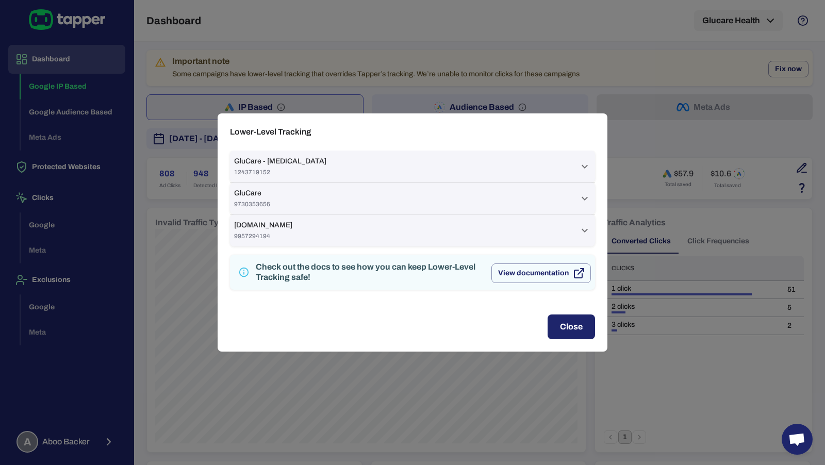
click at [190, 142] on div "Lower-Level Tracking GluCare - Diabetes 1243719152 Prediabetes_la.EN_ct.Dubai_o…" at bounding box center [412, 232] width 825 height 465
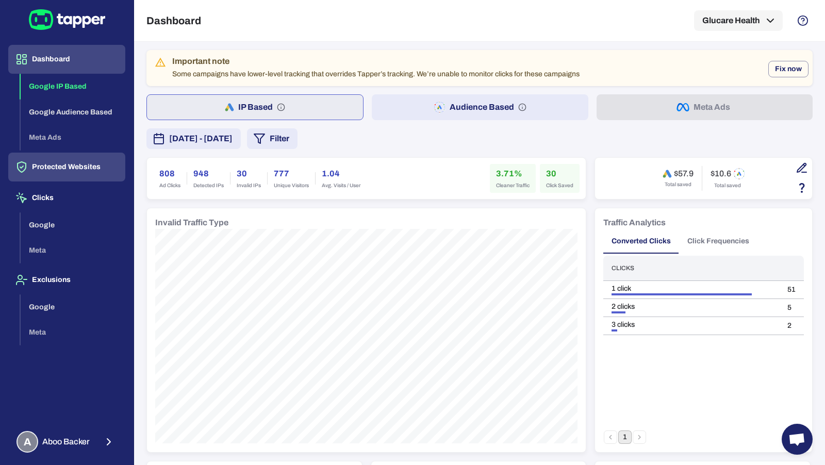
click at [90, 172] on button "Protected Websites" at bounding box center [66, 167] width 117 height 29
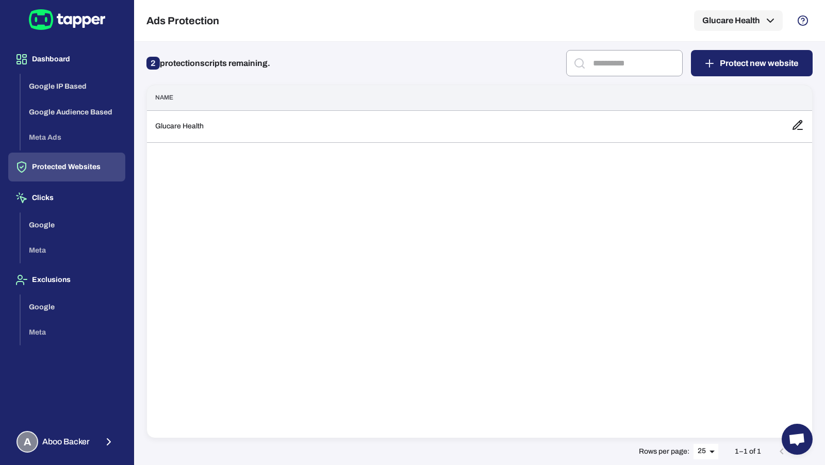
click at [197, 144] on div "Name Glucare Health" at bounding box center [480, 262] width 667 height 354
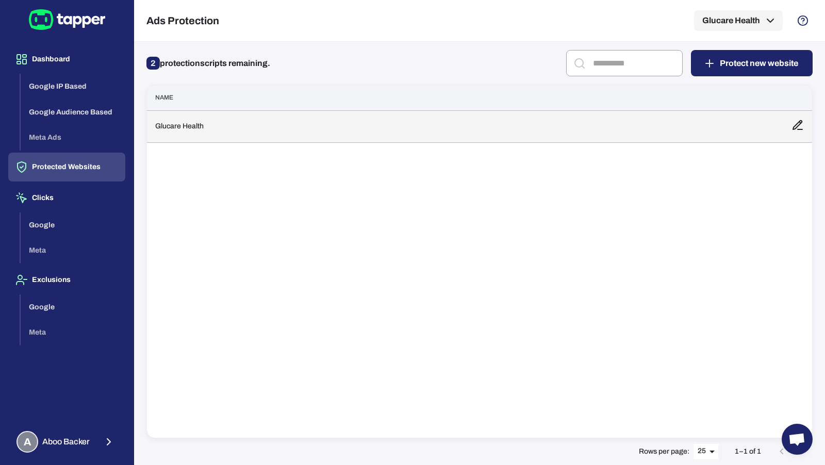
click at [198, 132] on td "Glucare Health" at bounding box center [465, 126] width 637 height 32
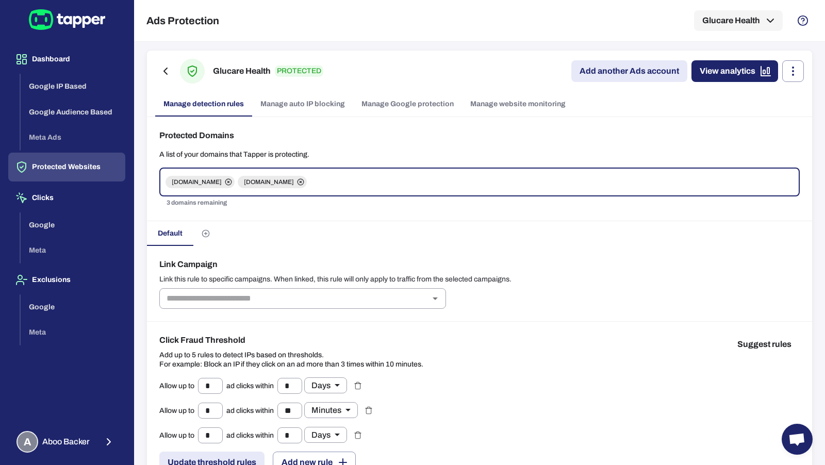
click at [397, 101] on link "Manage Google protection" at bounding box center [407, 104] width 109 height 25
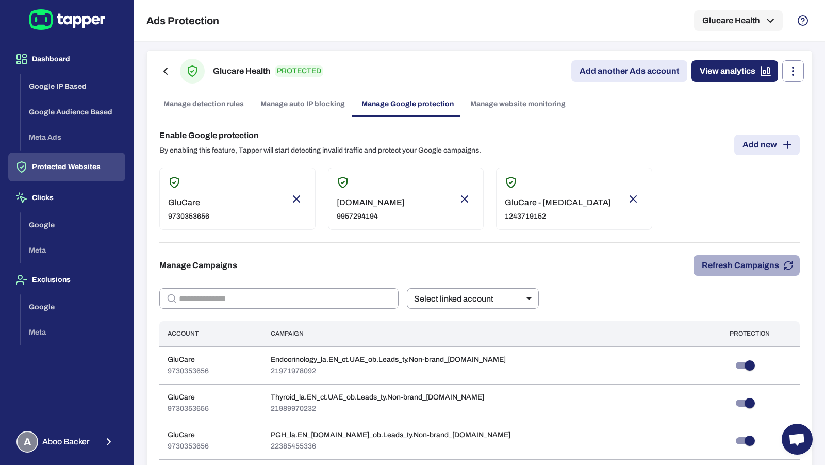
click at [733, 270] on button "Refresh Campaigns" at bounding box center [747, 265] width 106 height 21
click at [722, 267] on button "Refresh Campaigns" at bounding box center [747, 265] width 106 height 21
click at [719, 264] on button "Refresh Campaigns" at bounding box center [747, 265] width 106 height 21
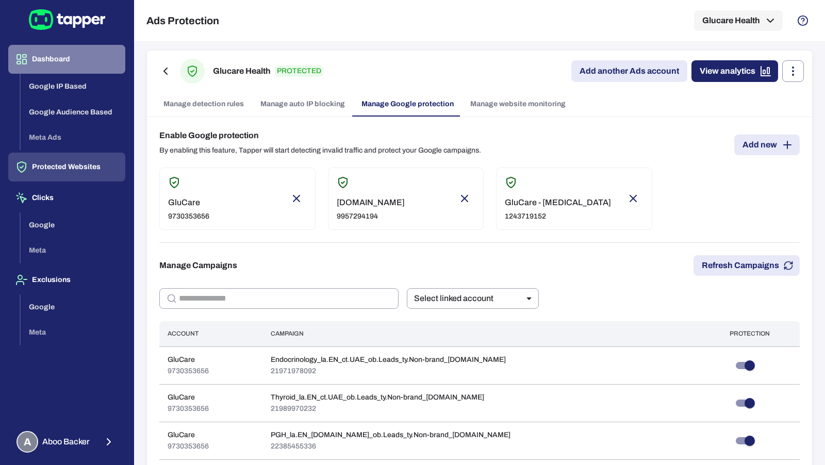
click at [70, 61] on button "Dashboard" at bounding box center [66, 59] width 117 height 29
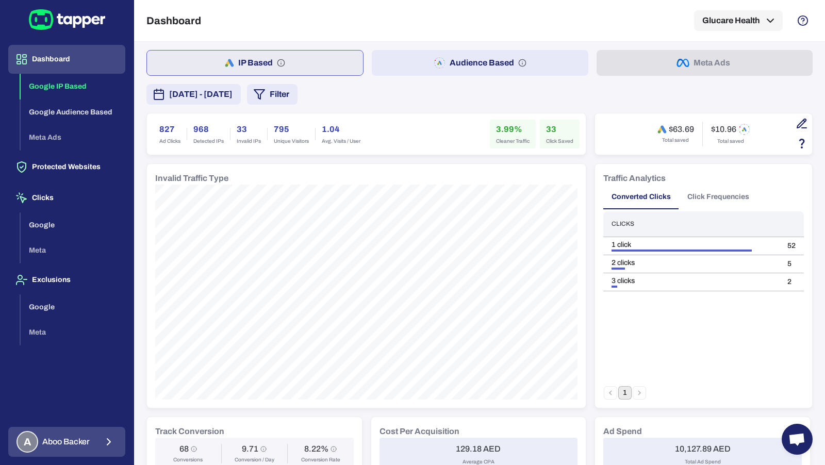
click at [85, 452] on div "A Aboo Backer" at bounding box center [53, 442] width 73 height 22
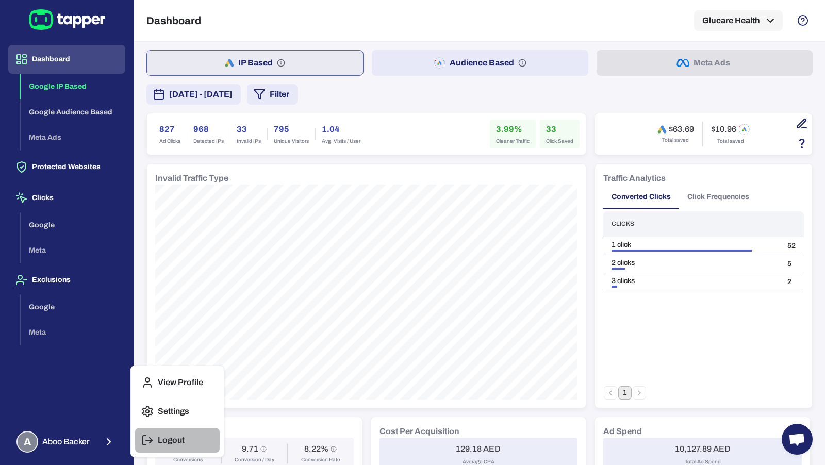
click at [147, 442] on icon "button" at bounding box center [147, 440] width 12 height 12
